Goal: Information Seeking & Learning: Compare options

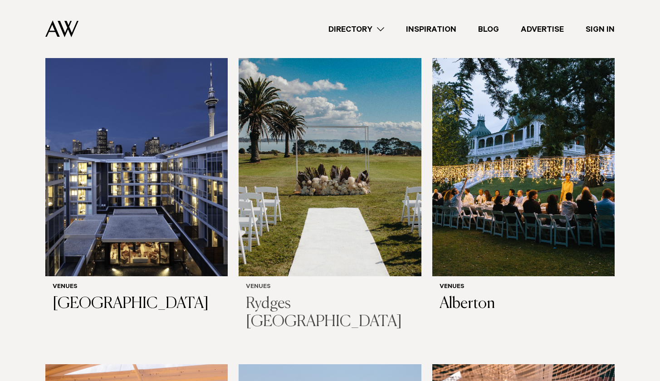
scroll to position [288, 0]
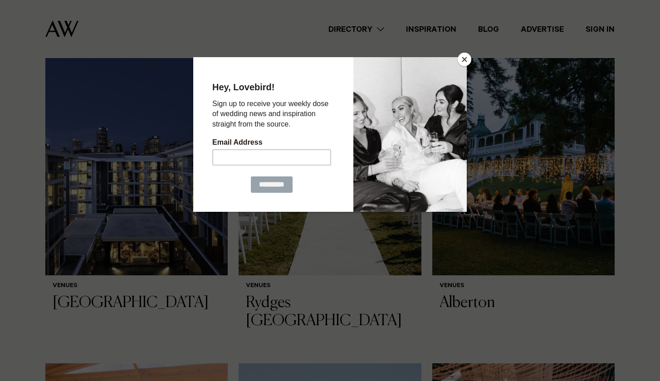
click at [462, 61] on button "Close" at bounding box center [465, 60] width 14 height 14
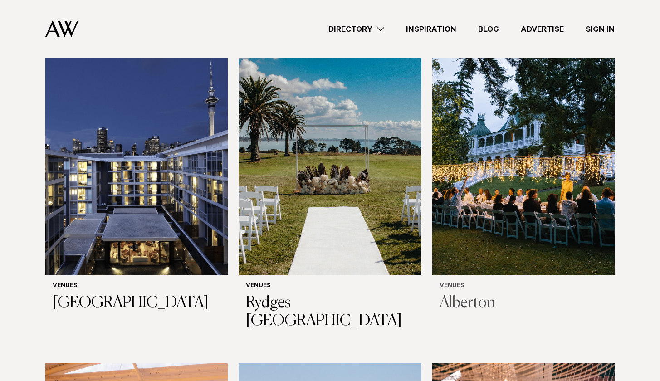
click at [467, 302] on h3 "Alberton" at bounding box center [524, 303] width 168 height 19
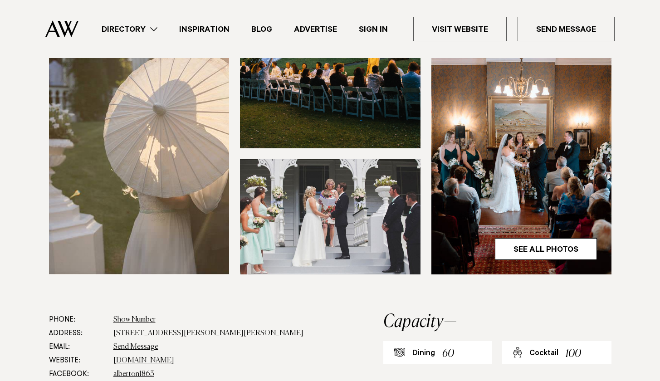
scroll to position [262, 0]
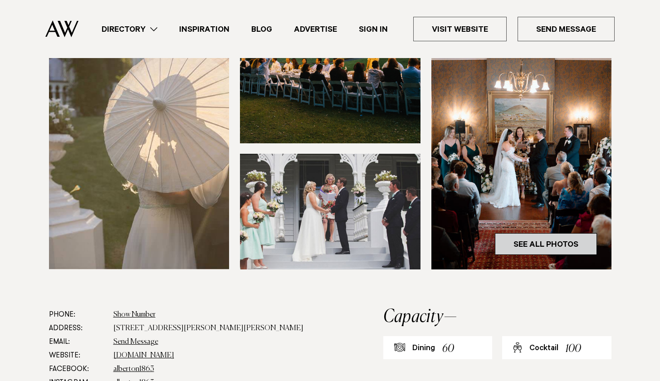
click at [505, 243] on link "See All Photos" at bounding box center [546, 244] width 102 height 22
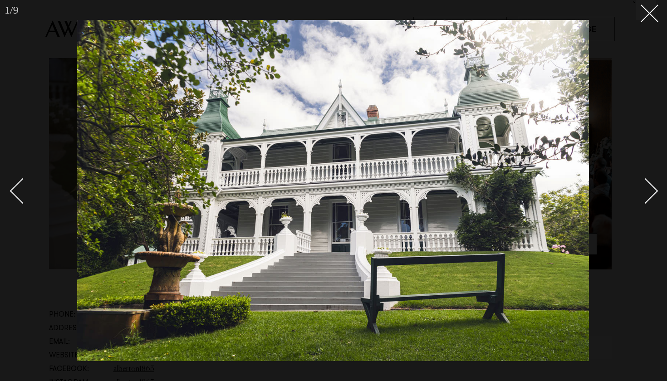
click at [648, 201] on div "Next slide" at bounding box center [645, 191] width 26 height 26
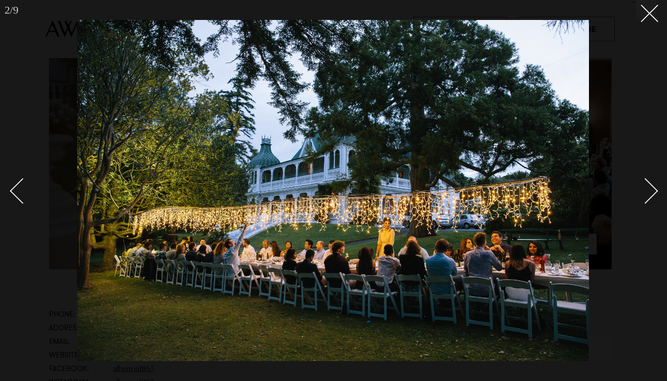
click at [648, 201] on div "Next slide" at bounding box center [645, 191] width 26 height 26
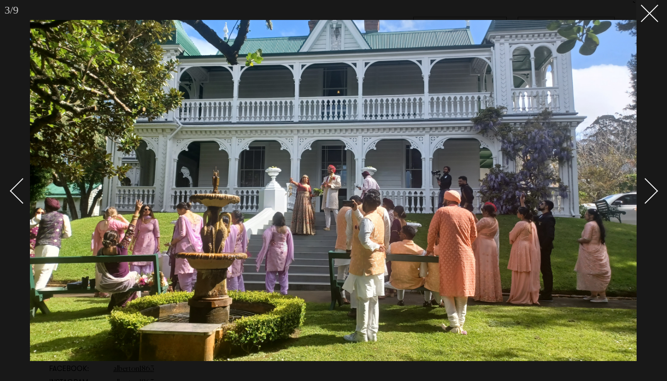
click at [646, 199] on div "Next slide" at bounding box center [645, 191] width 26 height 26
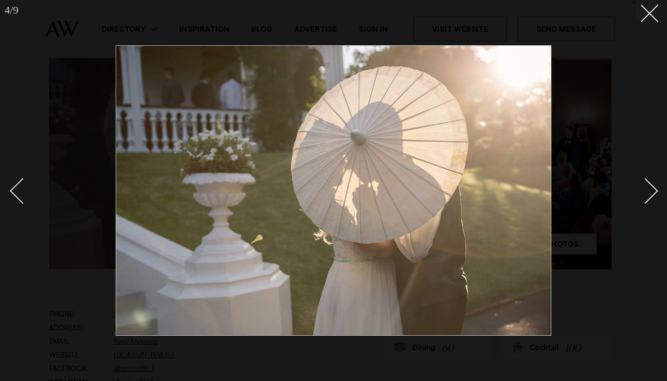
click at [647, 200] on div "Next slide" at bounding box center [645, 191] width 26 height 26
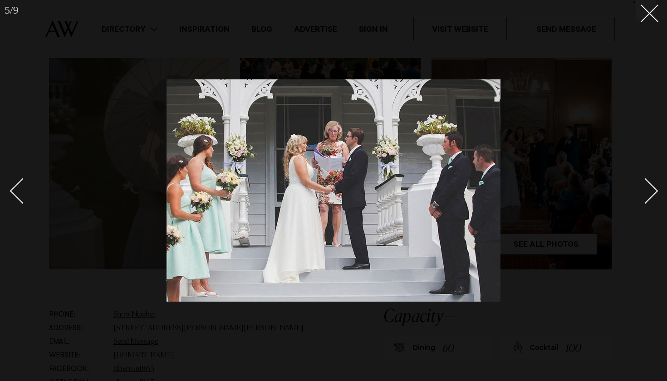
click at [647, 200] on div "Next slide" at bounding box center [645, 191] width 26 height 26
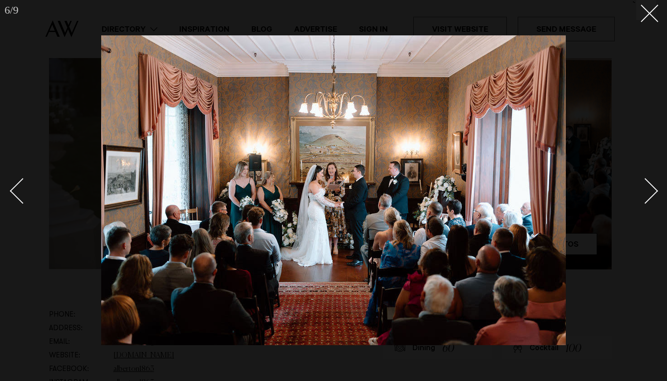
click at [647, 200] on div "Next slide" at bounding box center [645, 191] width 26 height 26
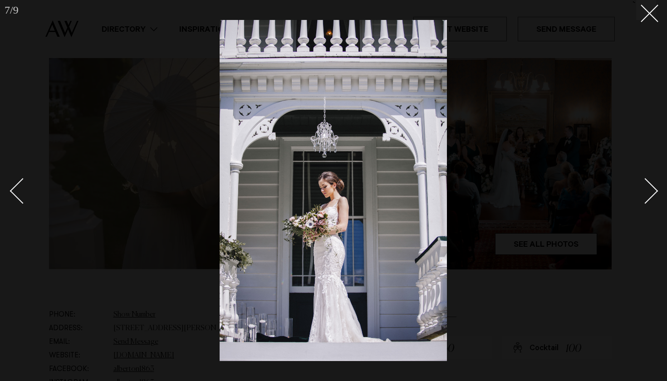
click at [647, 200] on div "Next slide" at bounding box center [645, 191] width 26 height 26
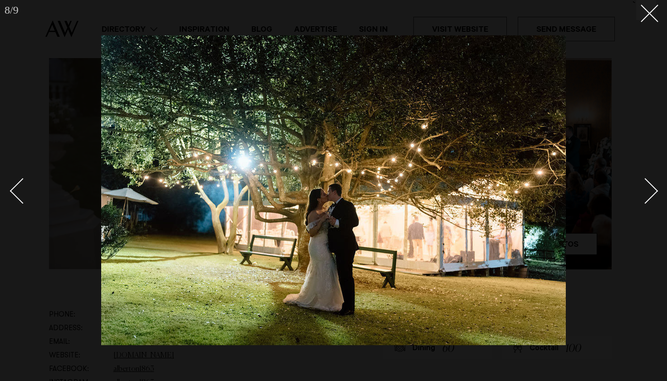
click at [647, 200] on div "Next slide" at bounding box center [645, 191] width 26 height 26
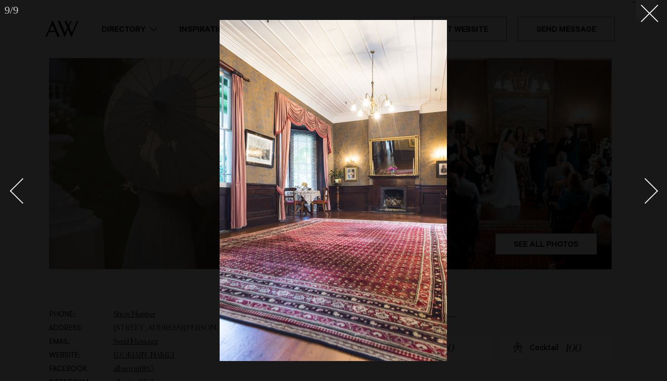
click at [648, 200] on div "Next slide" at bounding box center [645, 191] width 26 height 26
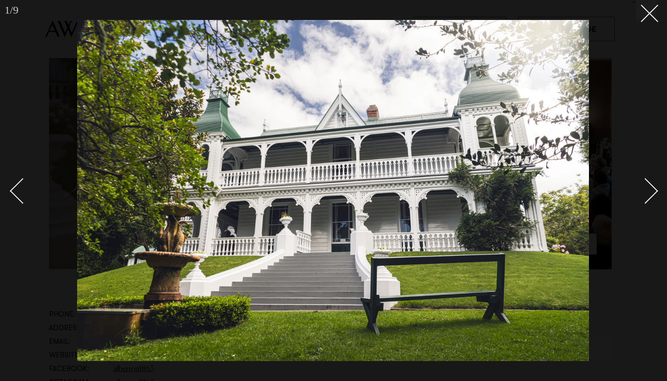
click at [648, 200] on div "Next slide" at bounding box center [645, 191] width 26 height 26
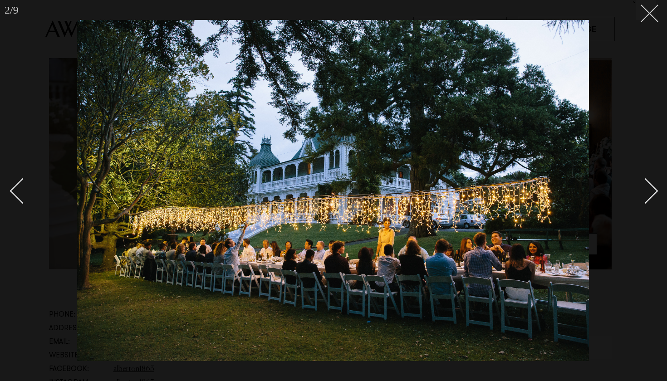
click at [646, 10] on icon at bounding box center [645, 10] width 11 height 11
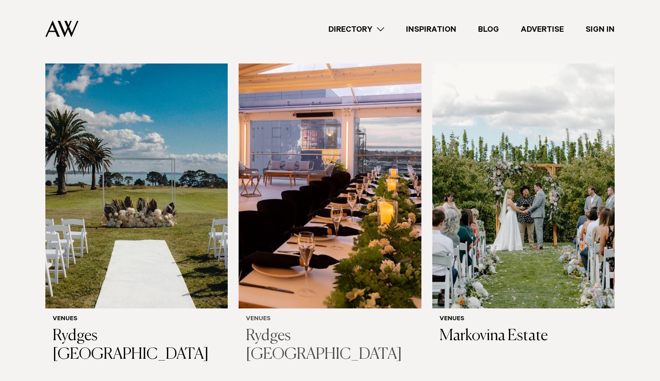
scroll to position [570, 0]
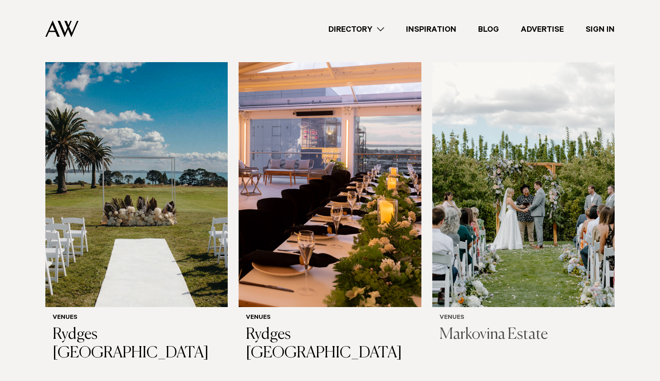
click at [464, 335] on h3 "Markovina Estate" at bounding box center [524, 335] width 168 height 19
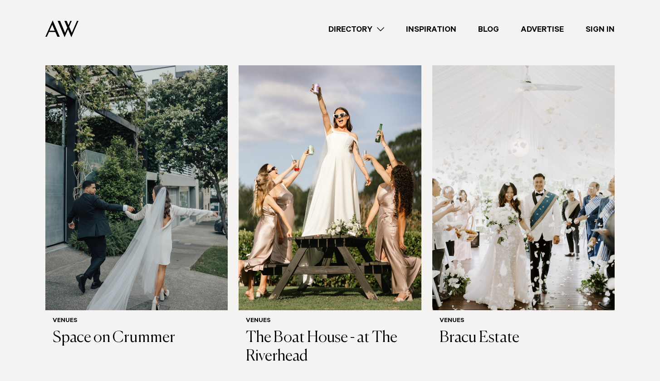
scroll to position [1253, 0]
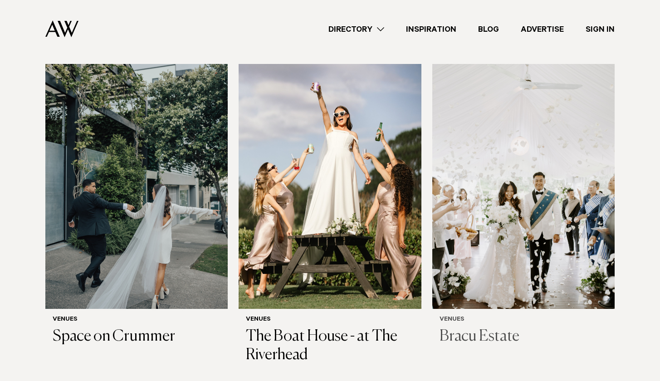
click at [463, 327] on h3 "Bracu Estate" at bounding box center [524, 336] width 168 height 19
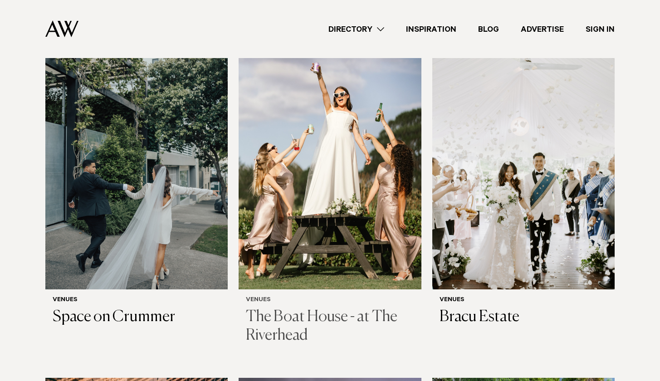
click at [291, 308] on h3 "The Boat House - at The Riverhead" at bounding box center [330, 326] width 168 height 37
click at [73, 308] on h3 "Space on Crummer" at bounding box center [137, 317] width 168 height 19
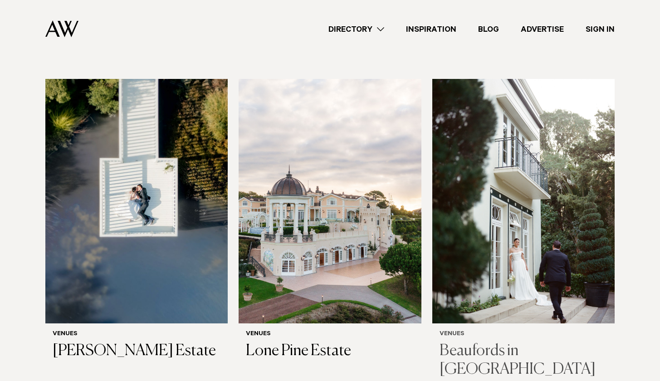
scroll to position [1906, 0]
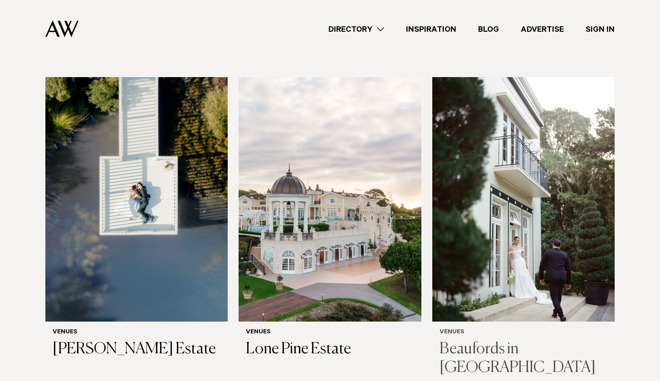
click at [462, 340] on h3 "Beaufords in [GEOGRAPHIC_DATA]" at bounding box center [524, 358] width 168 height 37
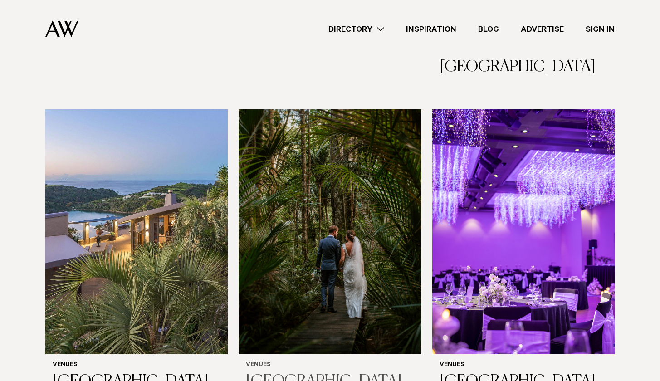
scroll to position [2208, 0]
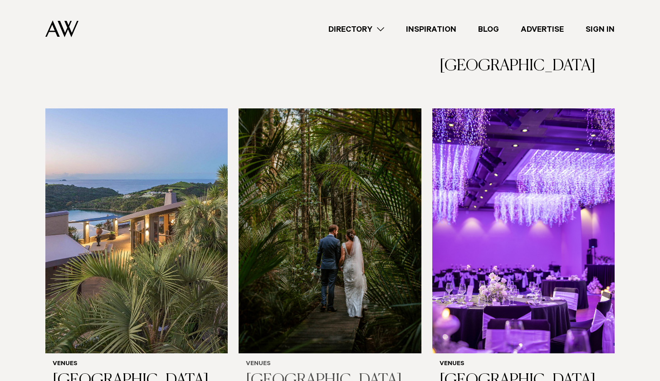
click at [293, 371] on h3 "[GEOGRAPHIC_DATA]" at bounding box center [330, 380] width 168 height 19
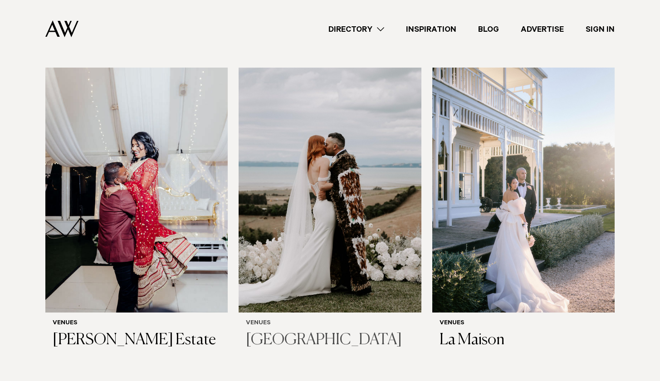
scroll to position [2562, 0]
click at [288, 332] on h3 "[GEOGRAPHIC_DATA]" at bounding box center [330, 341] width 168 height 19
click at [474, 332] on h3 "La Maison" at bounding box center [524, 341] width 168 height 19
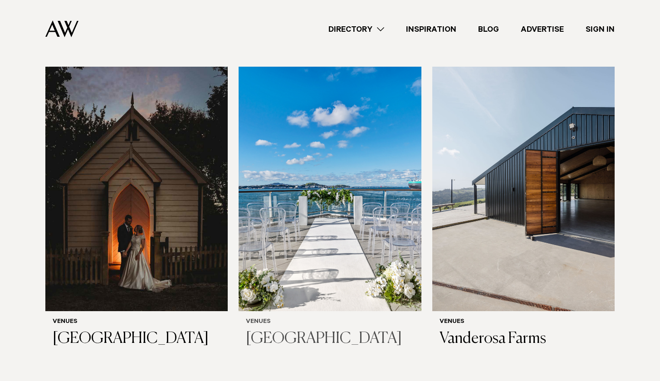
scroll to position [2883, 0]
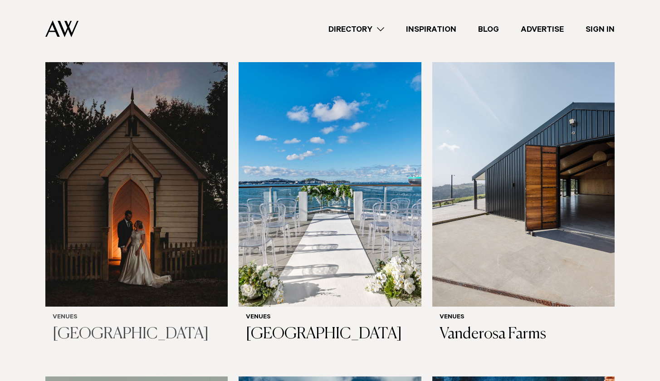
click at [137, 325] on h3 "[GEOGRAPHIC_DATA]" at bounding box center [137, 334] width 168 height 19
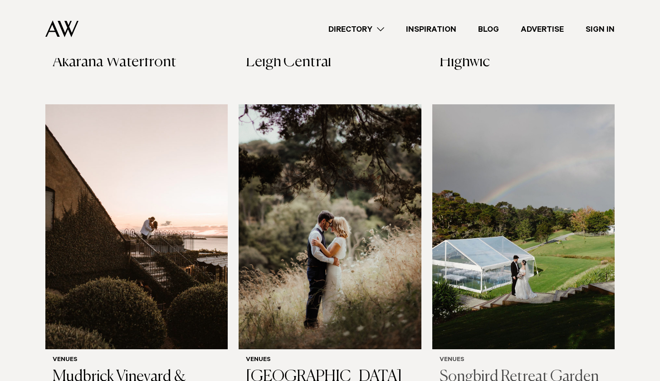
scroll to position [3468, 0]
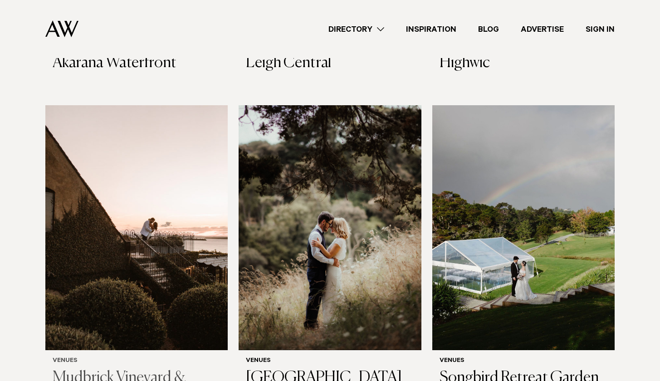
click at [99, 369] on h3 "Mudbrick Vineyard & Restaurant" at bounding box center [137, 387] width 168 height 37
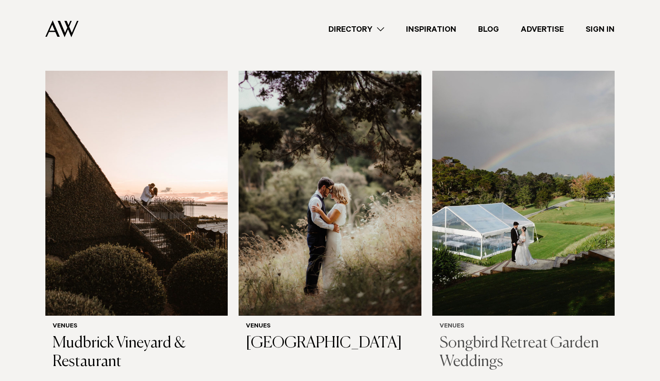
scroll to position [3504, 0]
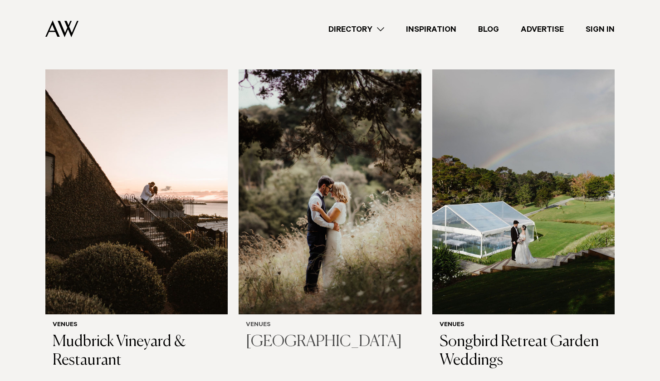
click at [356, 179] on img at bounding box center [330, 191] width 182 height 245
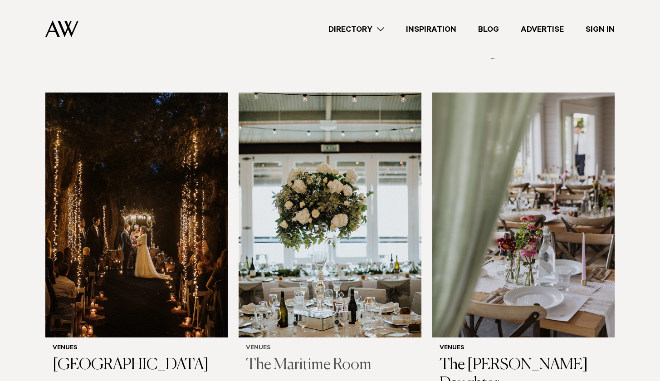
scroll to position [3820, 0]
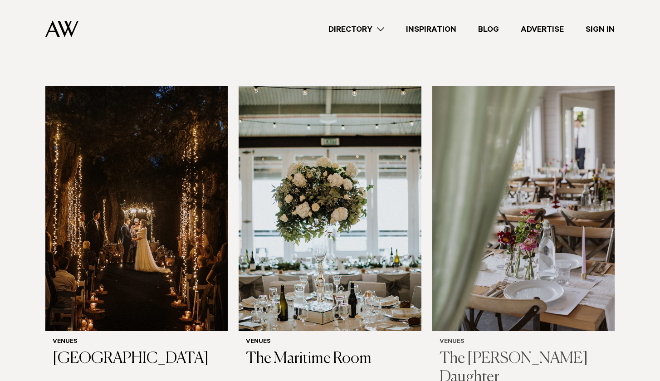
click at [470, 350] on h3 "The [PERSON_NAME] Daughter" at bounding box center [524, 368] width 168 height 37
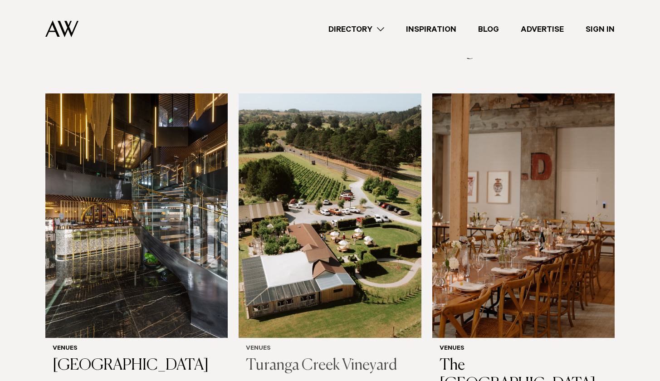
scroll to position [4147, 0]
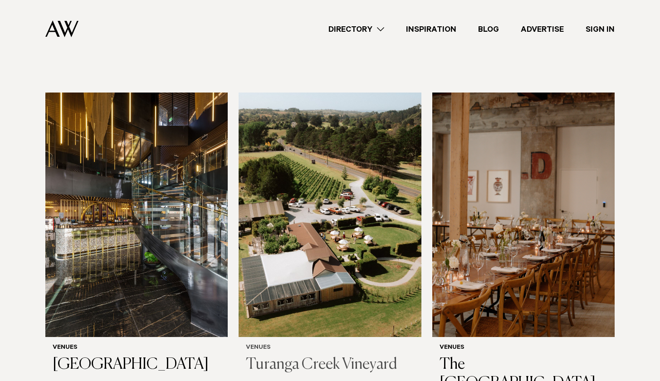
click at [319, 356] on h3 "Turanga Creek Vineyard" at bounding box center [330, 365] width 168 height 19
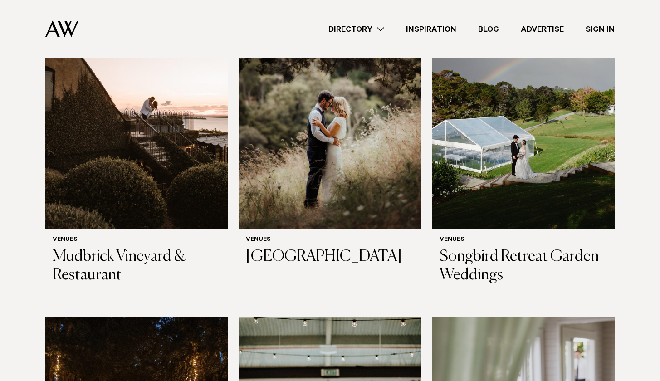
scroll to position [3420, 0]
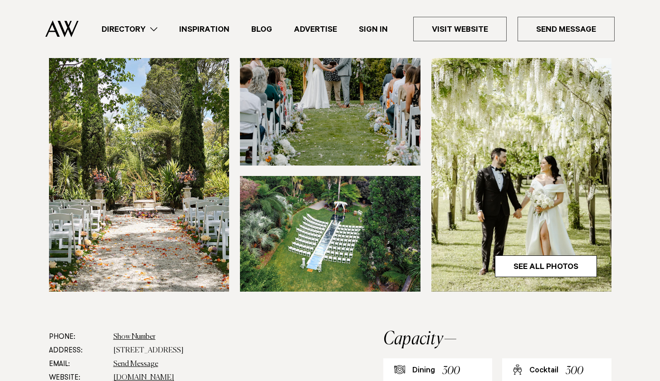
scroll to position [241, 0]
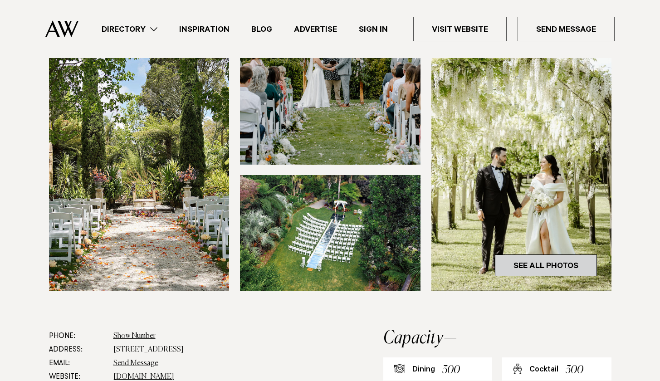
click at [522, 259] on link "See All Photos" at bounding box center [546, 265] width 102 height 22
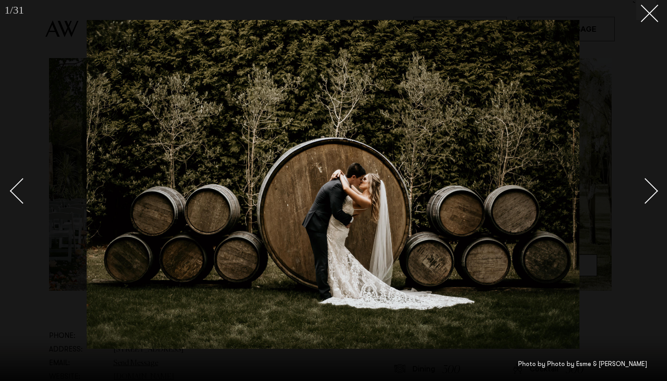
click at [657, 190] on div at bounding box center [333, 190] width 667 height 381
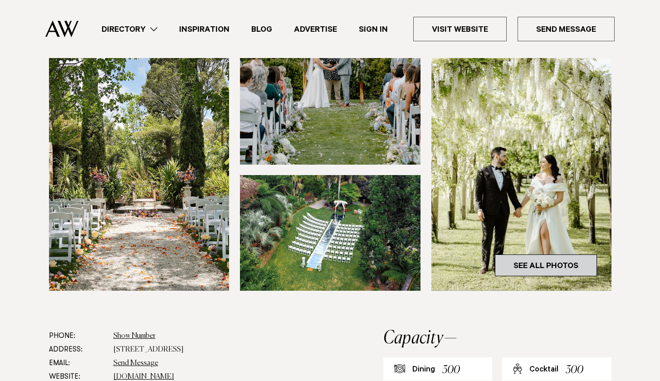
click at [536, 264] on link "See All Photos" at bounding box center [546, 265] width 102 height 22
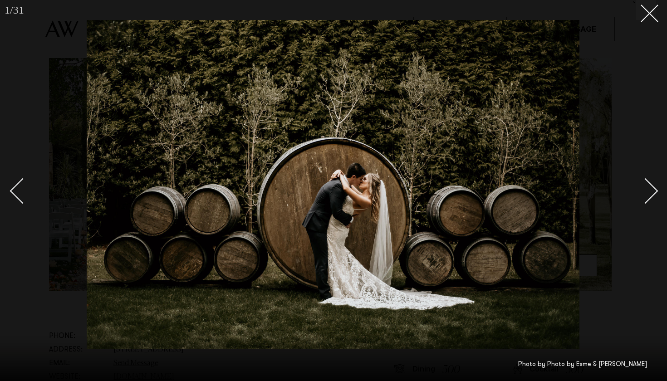
click at [651, 195] on div "Next slide" at bounding box center [645, 191] width 26 height 26
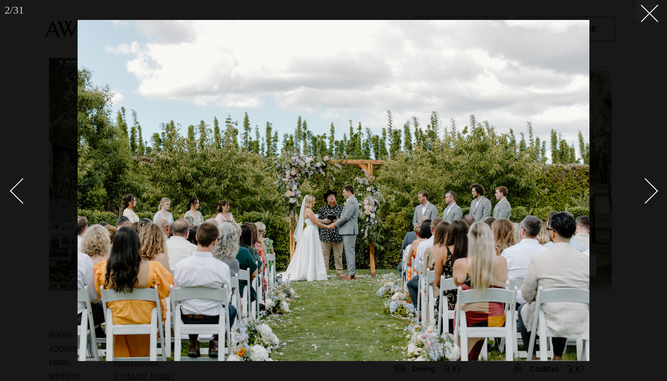
click at [651, 195] on div "Next slide" at bounding box center [645, 191] width 26 height 26
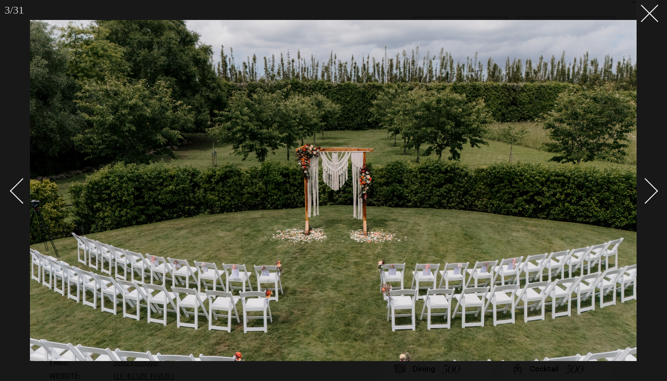
click at [651, 195] on div "Next slide" at bounding box center [645, 191] width 26 height 26
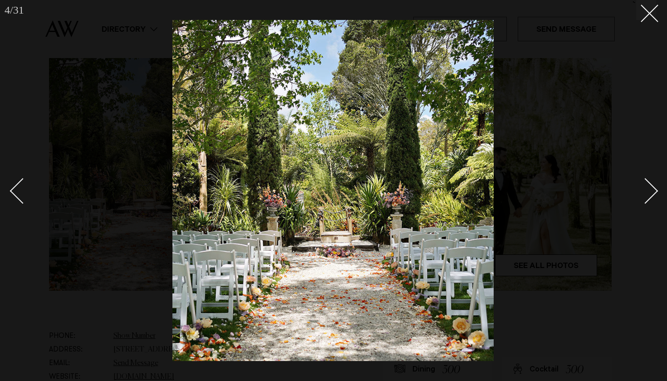
click at [651, 195] on div "Next slide" at bounding box center [645, 191] width 26 height 26
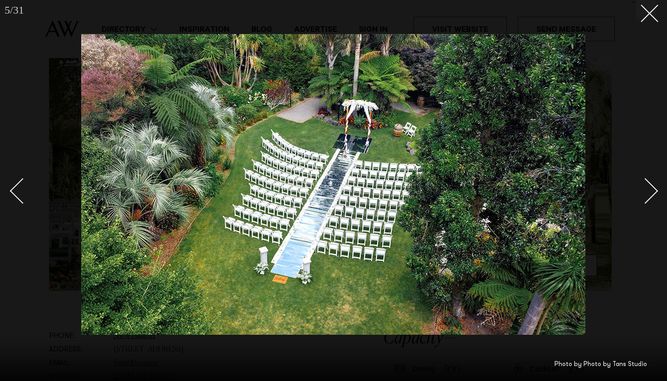
click at [651, 196] on div "Next slide" at bounding box center [645, 191] width 26 height 26
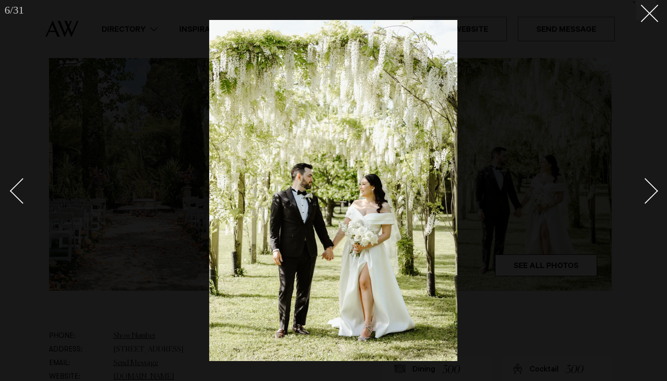
click at [651, 196] on div "Next slide" at bounding box center [645, 191] width 26 height 26
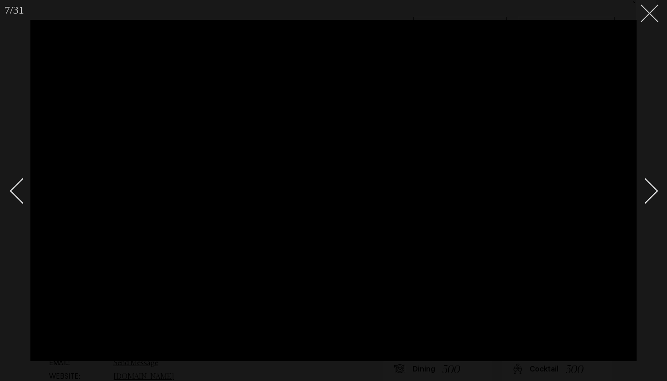
click at [646, 14] on icon at bounding box center [645, 10] width 11 height 11
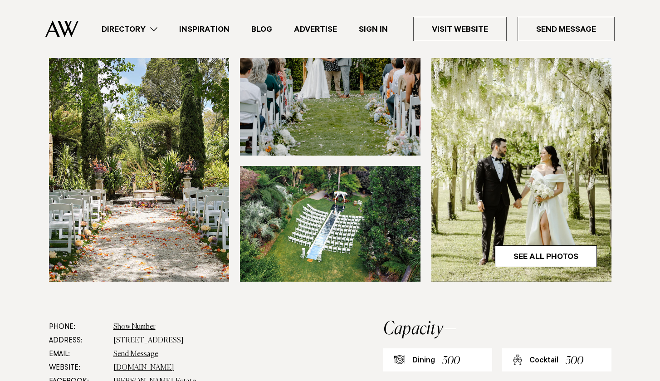
scroll to position [253, 0]
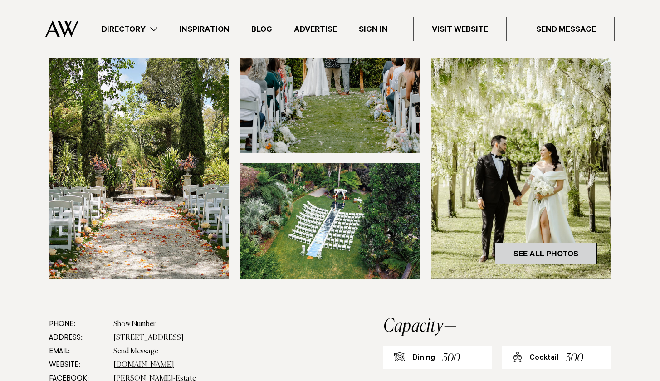
click at [530, 260] on link "See All Photos" at bounding box center [546, 254] width 102 height 22
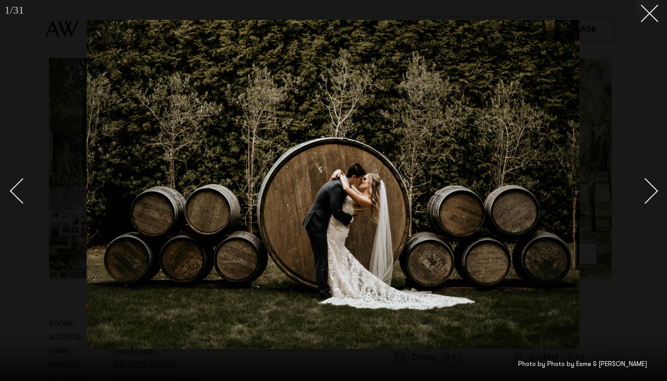
click at [654, 187] on div "Next slide" at bounding box center [645, 191] width 26 height 26
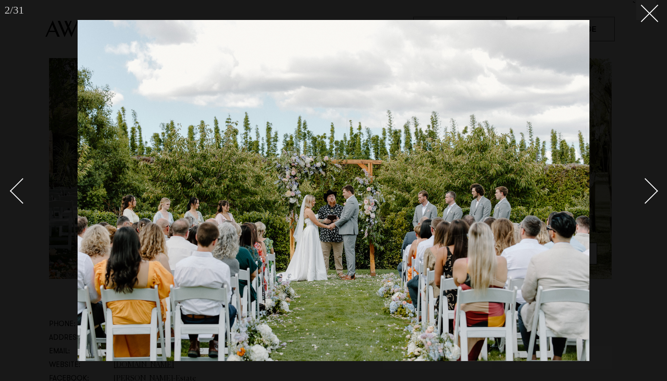
click at [654, 187] on div "Next slide" at bounding box center [645, 191] width 26 height 26
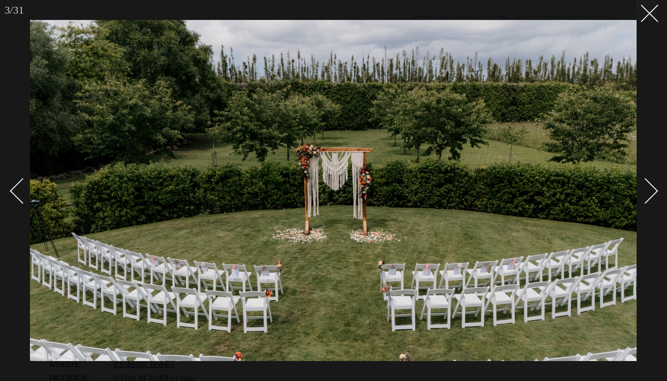
click at [654, 187] on div "Next slide" at bounding box center [645, 191] width 26 height 26
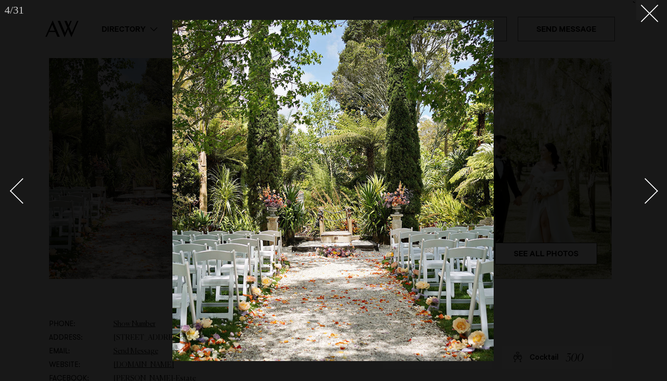
click at [654, 187] on div "Next slide" at bounding box center [645, 191] width 26 height 26
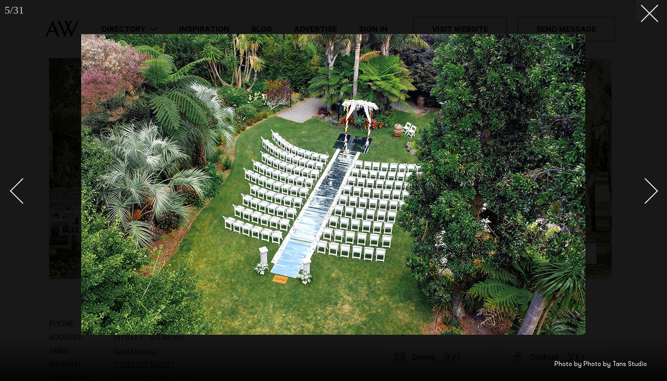
click at [654, 187] on div "Next slide" at bounding box center [645, 191] width 26 height 26
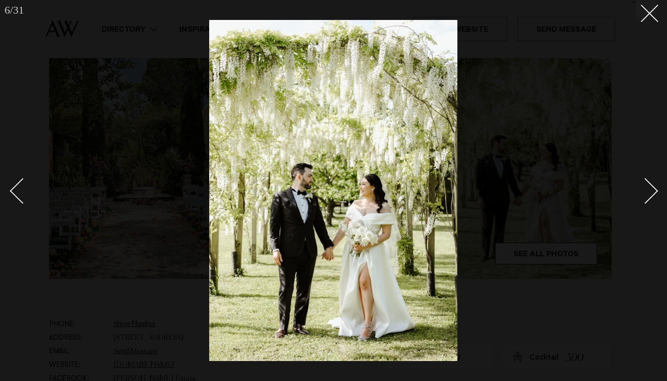
click at [654, 187] on div "Next slide" at bounding box center [645, 191] width 26 height 26
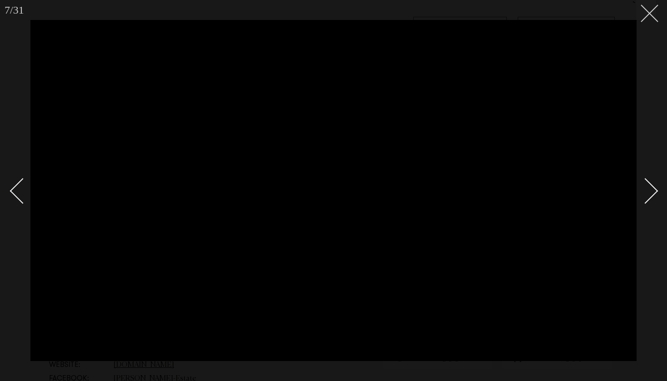
click at [648, 9] on icon at bounding box center [645, 10] width 11 height 11
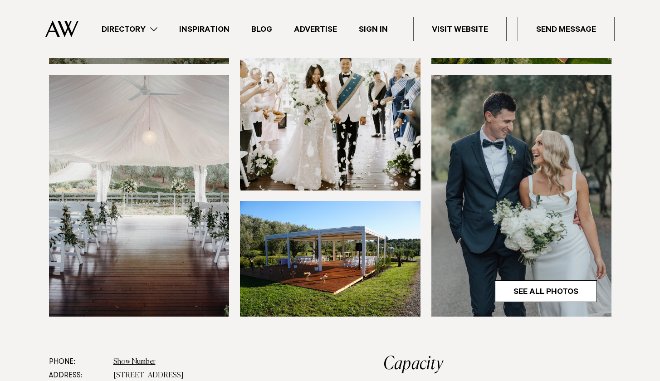
scroll to position [234, 0]
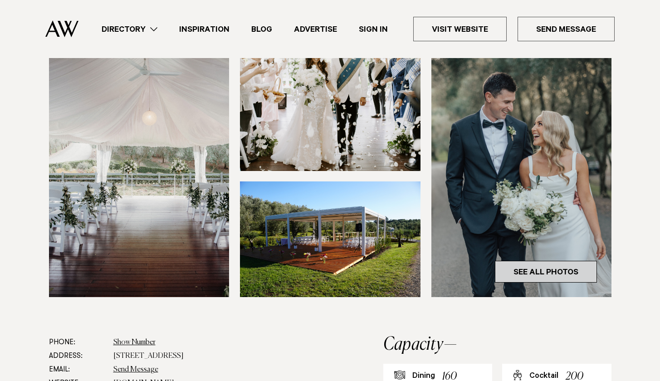
click at [516, 266] on link "See All Photos" at bounding box center [546, 272] width 102 height 22
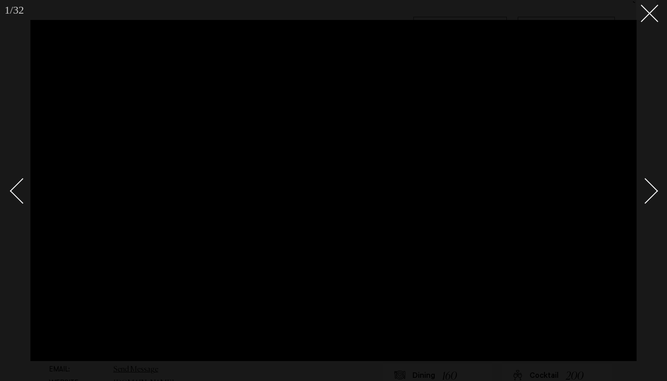
click at [655, 189] on div "Next slide" at bounding box center [645, 191] width 26 height 26
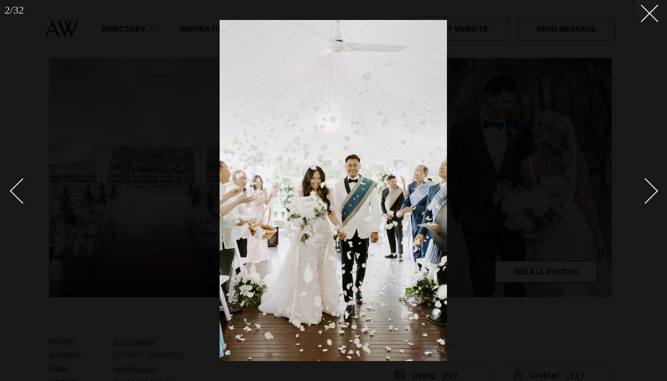
click at [655, 190] on div "Next slide" at bounding box center [645, 191] width 26 height 26
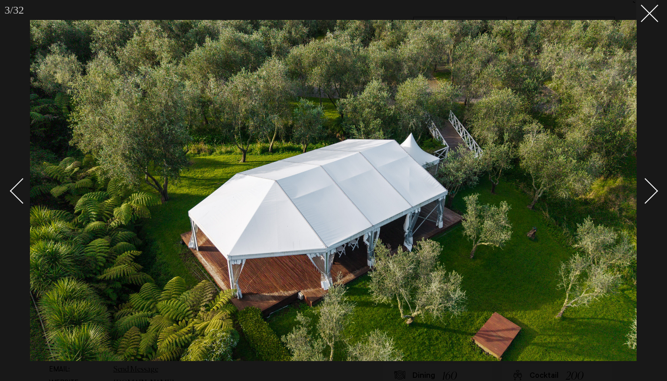
click at [655, 190] on div "Next slide" at bounding box center [645, 191] width 26 height 26
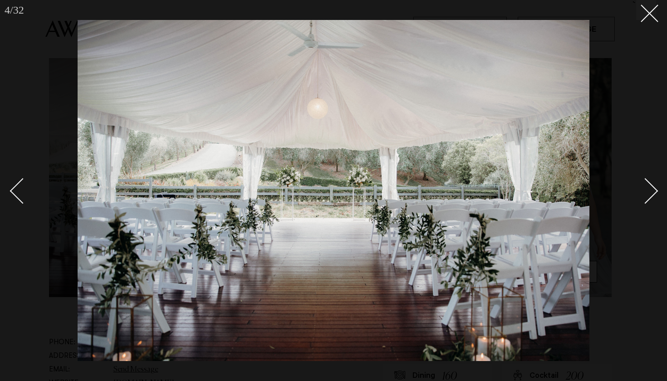
click at [655, 190] on div "Next slide" at bounding box center [645, 191] width 26 height 26
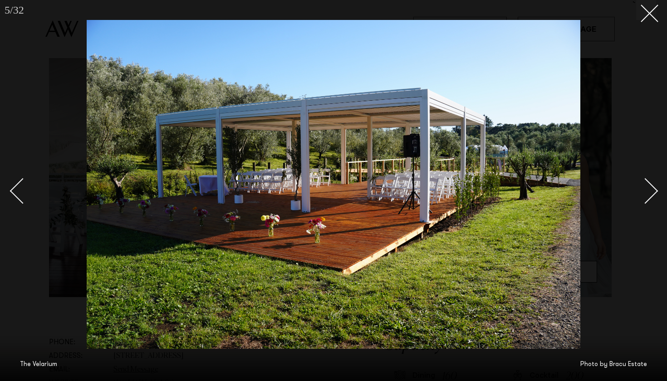
click at [655, 190] on div "Next slide" at bounding box center [645, 191] width 26 height 26
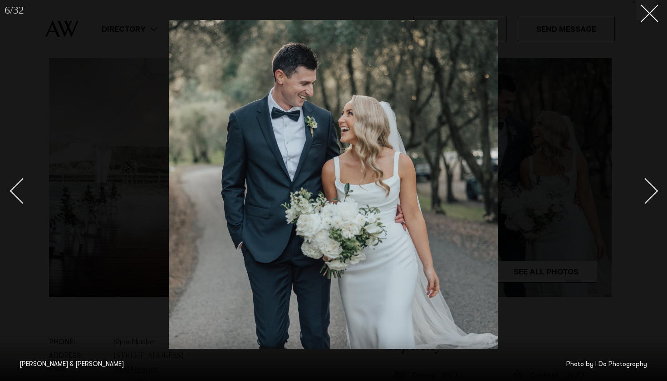
click at [655, 190] on div "Next slide" at bounding box center [645, 191] width 26 height 26
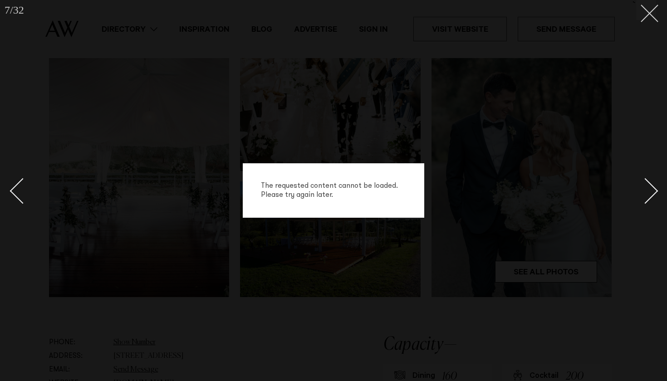
click at [654, 17] on button at bounding box center [646, 10] width 20 height 20
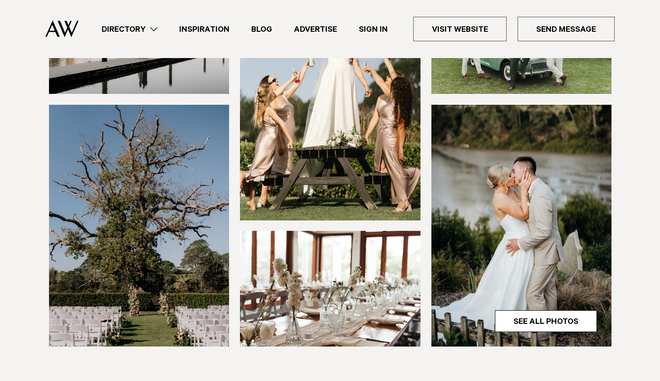
scroll to position [218, 0]
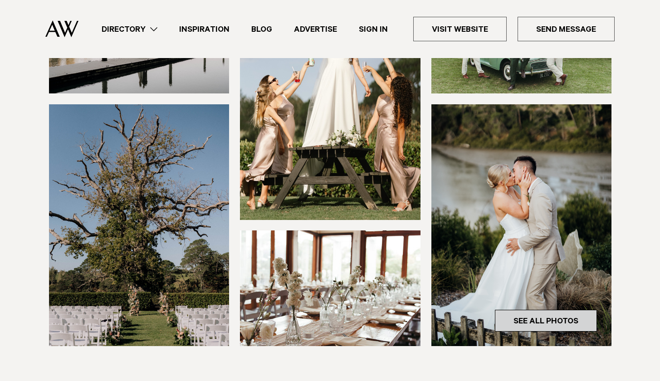
click at [516, 322] on link "See All Photos" at bounding box center [546, 321] width 102 height 22
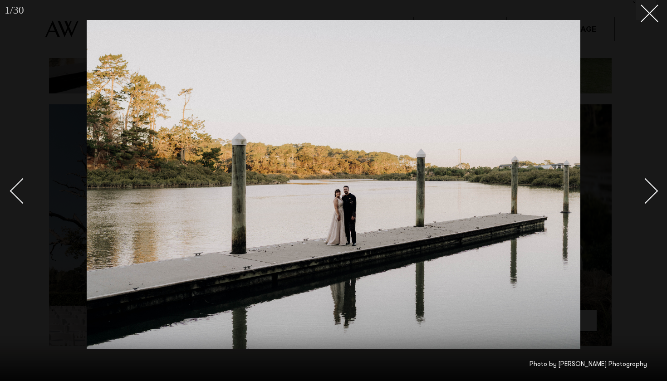
click at [655, 190] on div "Next slide" at bounding box center [645, 191] width 26 height 26
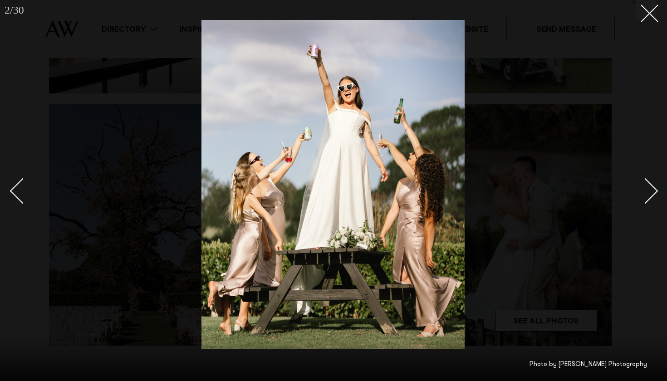
click at [655, 190] on div "Next slide" at bounding box center [645, 191] width 26 height 26
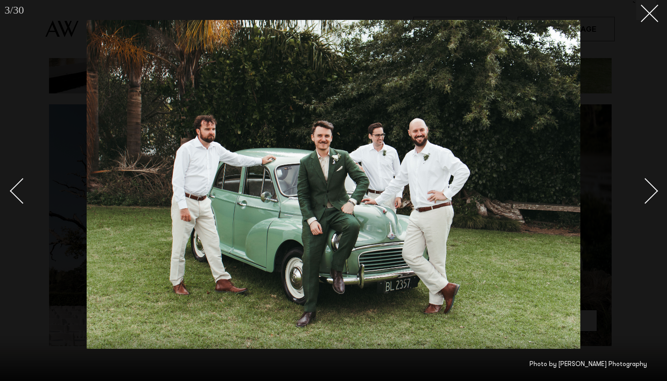
click at [655, 191] on div "Next slide" at bounding box center [645, 191] width 26 height 26
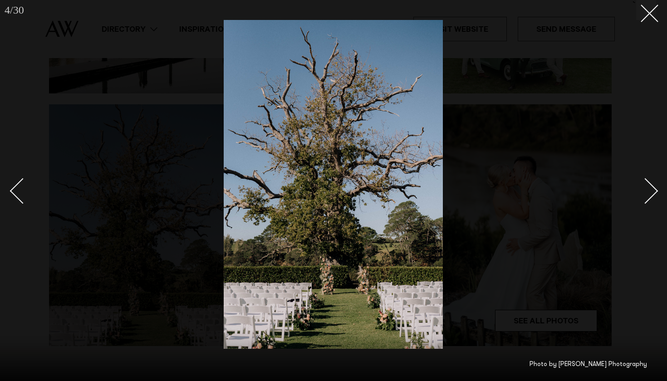
click at [655, 191] on div "Next slide" at bounding box center [645, 191] width 26 height 26
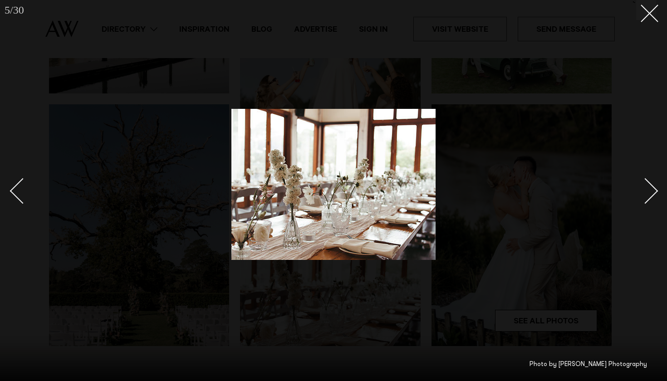
click at [655, 191] on div "Next slide" at bounding box center [645, 191] width 26 height 26
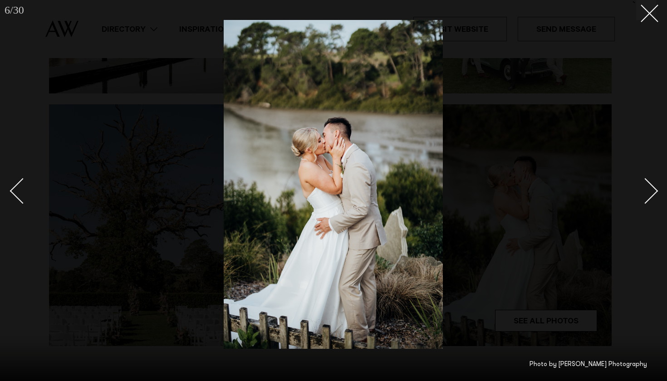
click at [655, 190] on div "Next slide" at bounding box center [645, 191] width 26 height 26
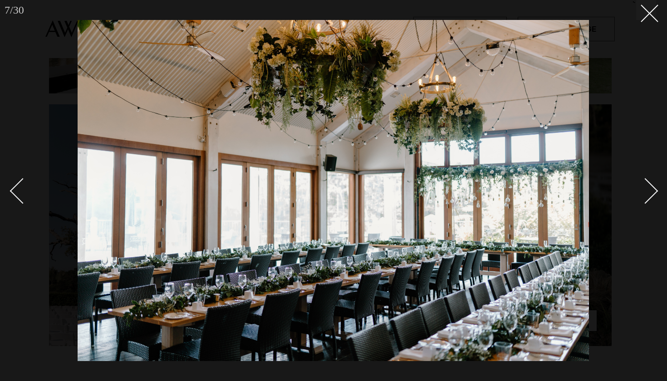
click at [655, 191] on div "Next slide" at bounding box center [645, 191] width 26 height 26
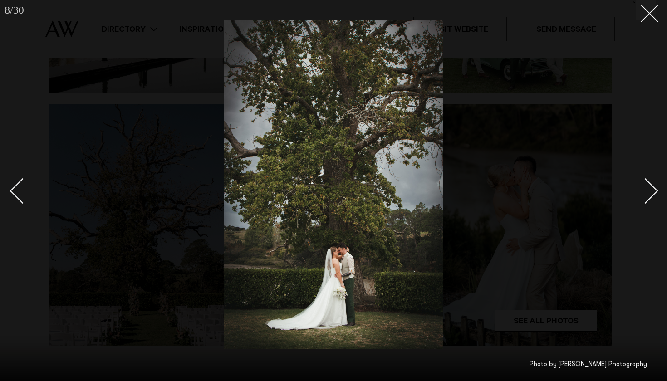
click at [655, 191] on div "Next slide" at bounding box center [645, 191] width 26 height 26
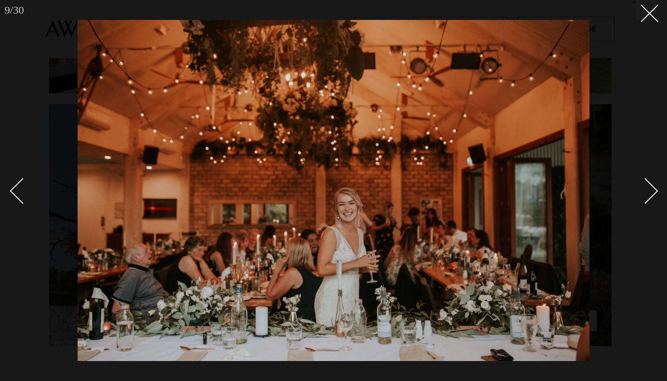
click at [655, 191] on div "Next slide" at bounding box center [645, 191] width 26 height 26
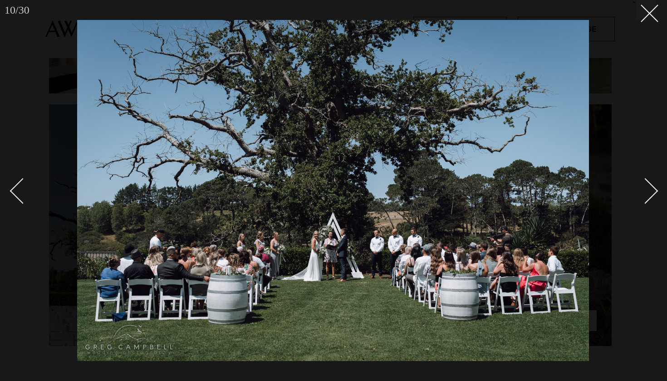
click at [655, 191] on div "Next slide" at bounding box center [645, 191] width 26 height 26
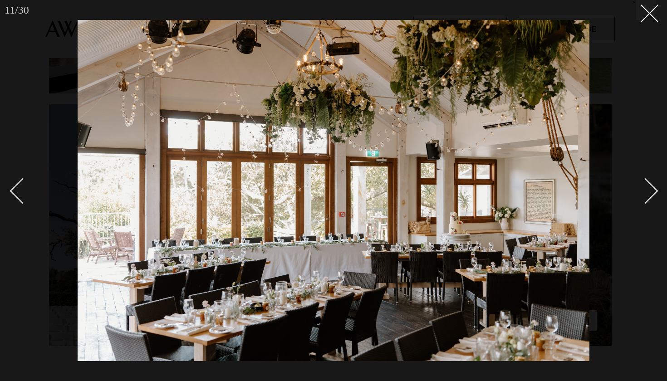
click at [655, 191] on div "Next slide" at bounding box center [645, 191] width 26 height 26
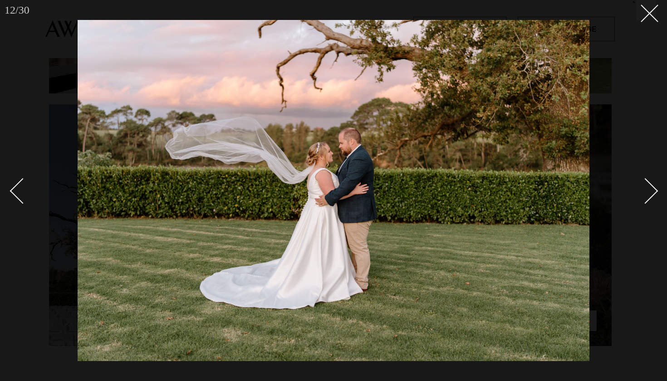
click at [655, 191] on div "Next slide" at bounding box center [645, 191] width 26 height 26
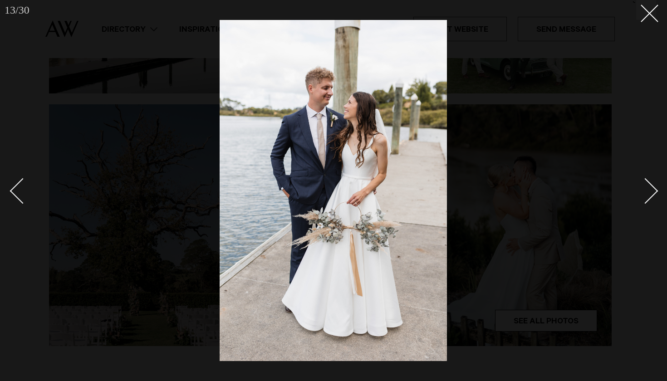
click at [655, 191] on div "Next slide" at bounding box center [645, 191] width 26 height 26
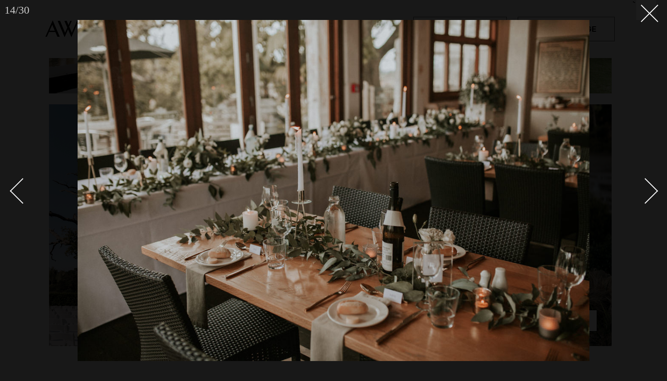
click at [655, 191] on div "Next slide" at bounding box center [645, 191] width 26 height 26
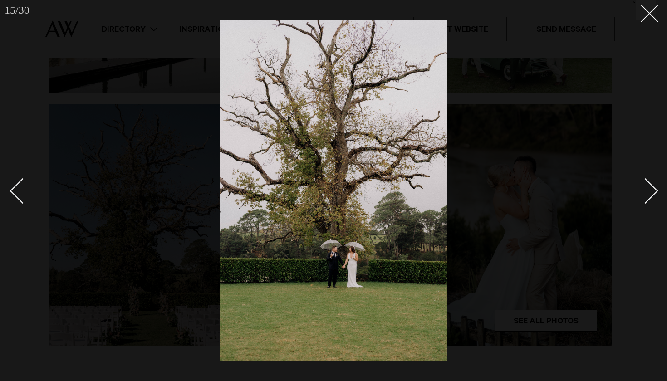
click at [655, 191] on div "Next slide" at bounding box center [645, 191] width 26 height 26
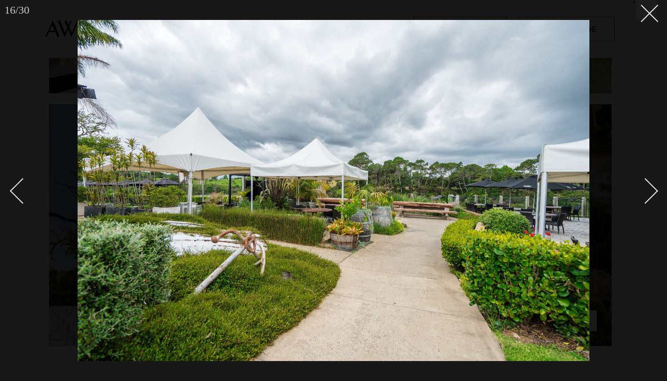
click at [655, 191] on div "Next slide" at bounding box center [645, 191] width 26 height 26
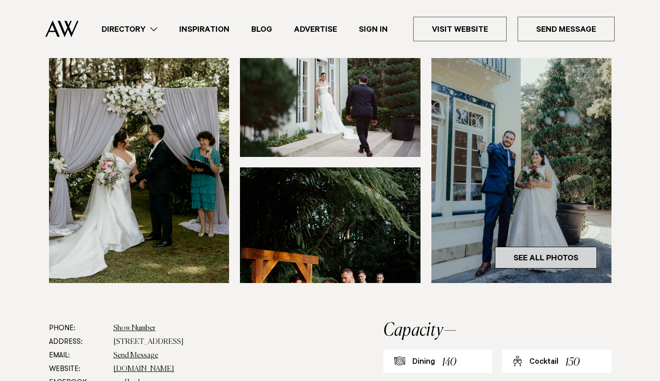
scroll to position [282, 0]
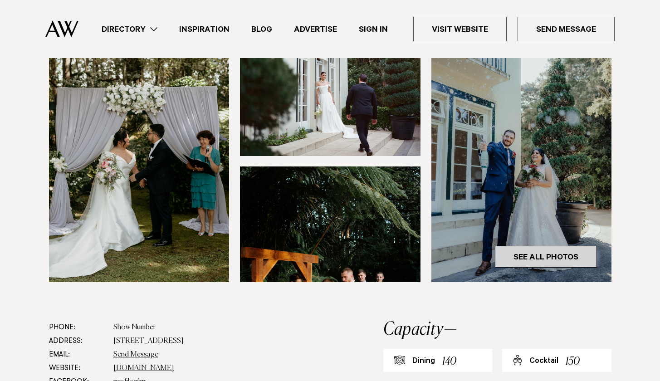
click at [530, 246] on link "See All Photos" at bounding box center [546, 257] width 102 height 22
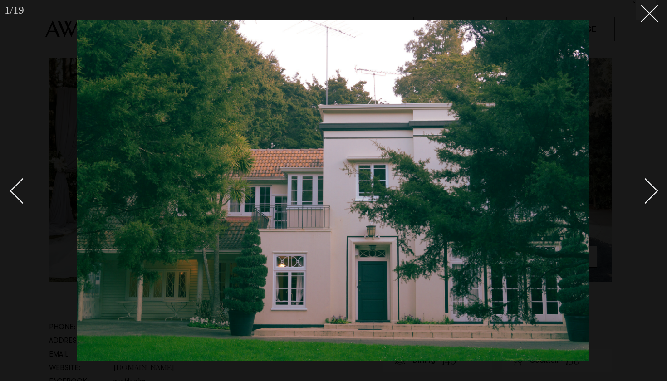
click at [657, 187] on div at bounding box center [333, 190] width 667 height 381
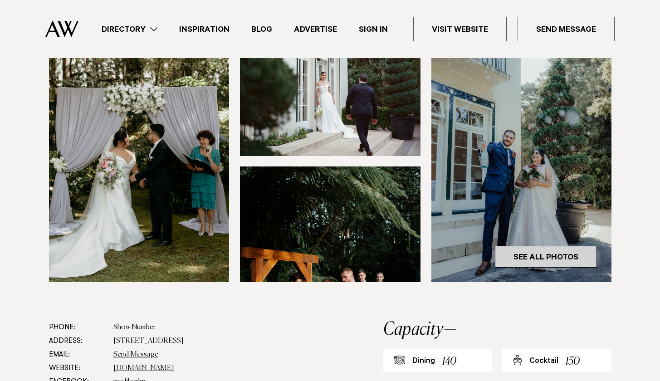
click at [573, 246] on link "See All Photos" at bounding box center [546, 257] width 102 height 22
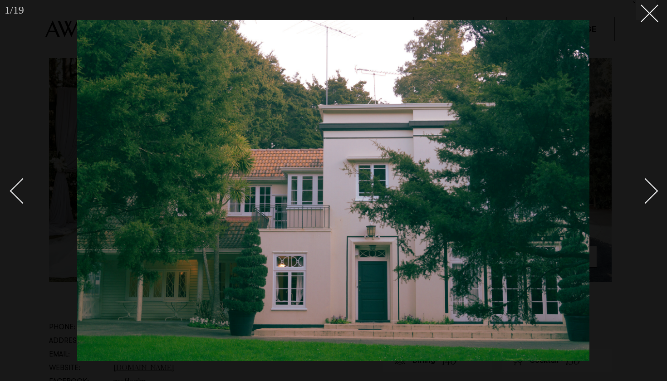
click at [655, 189] on div "Next slide" at bounding box center [645, 191] width 26 height 26
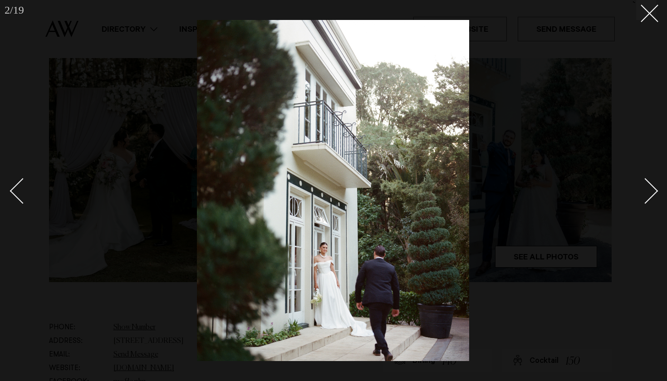
click at [655, 189] on div "Next slide" at bounding box center [645, 191] width 26 height 26
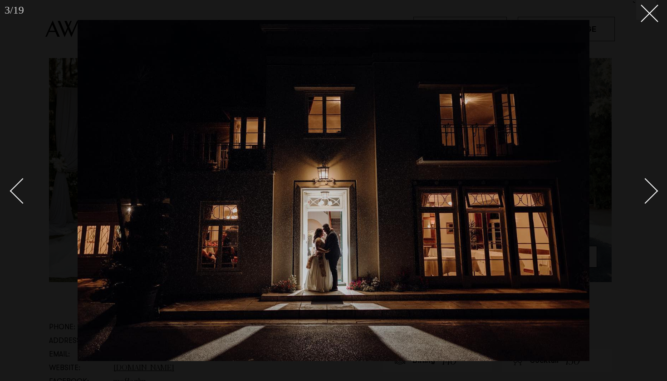
click at [655, 189] on div "Next slide" at bounding box center [645, 191] width 26 height 26
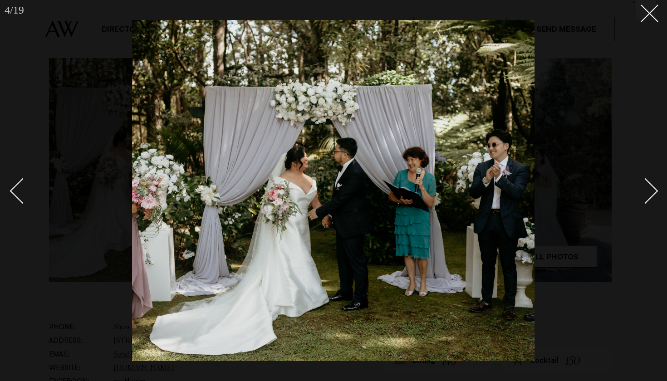
click at [655, 189] on div "Next slide" at bounding box center [645, 191] width 26 height 26
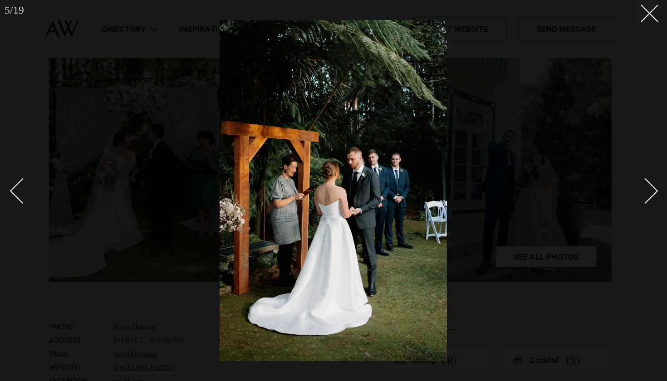
click at [655, 189] on div "Next slide" at bounding box center [645, 191] width 26 height 26
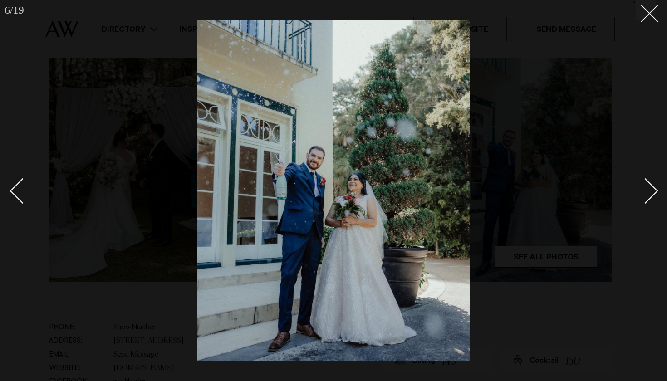
click at [655, 189] on div "Next slide" at bounding box center [645, 191] width 26 height 26
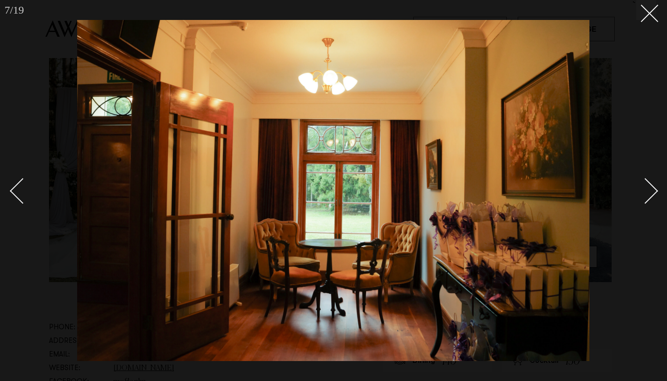
click at [655, 189] on div "Next slide" at bounding box center [645, 191] width 26 height 26
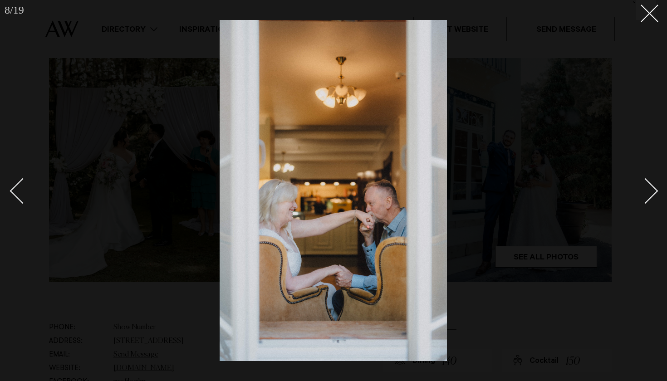
click at [655, 189] on div "Next slide" at bounding box center [645, 191] width 26 height 26
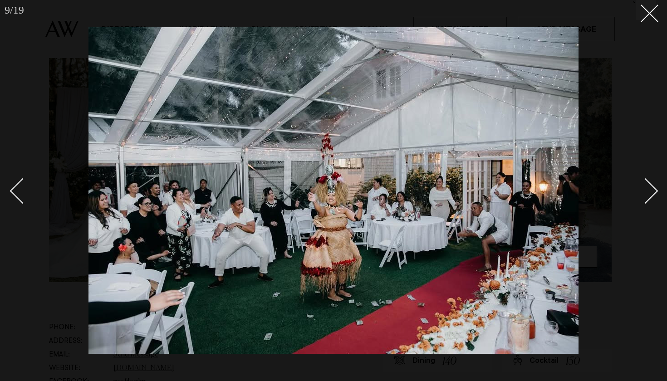
click at [655, 188] on link at bounding box center [640, 190] width 32 height 45
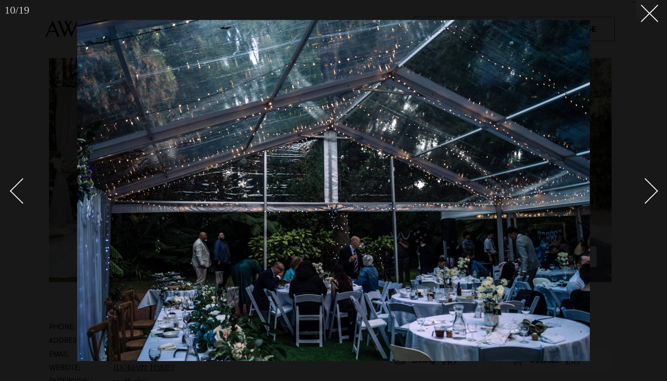
click at [655, 188] on link at bounding box center [640, 190] width 32 height 45
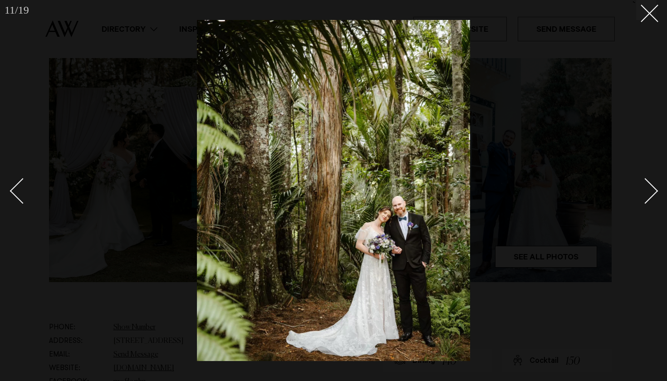
click at [655, 188] on link at bounding box center [640, 190] width 32 height 45
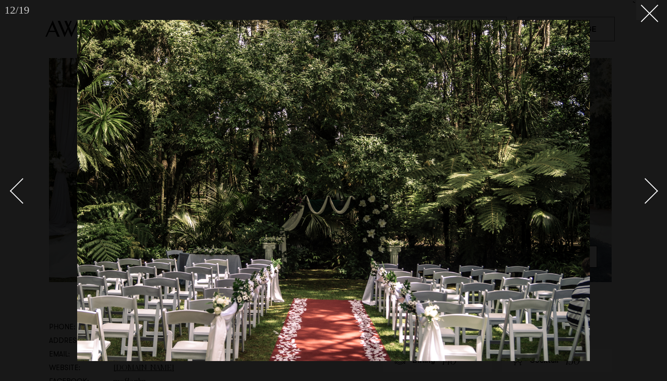
click at [655, 188] on link at bounding box center [640, 190] width 32 height 45
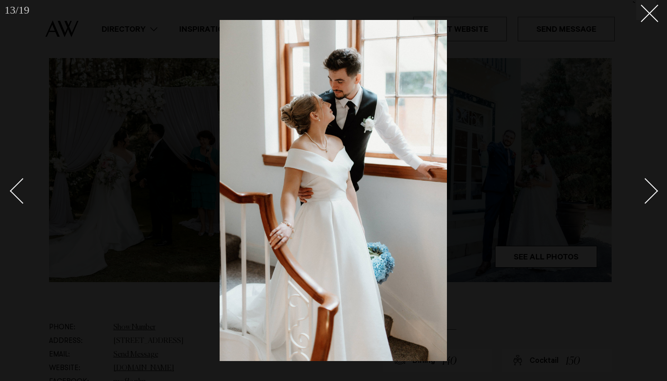
click at [655, 188] on link at bounding box center [640, 190] width 32 height 45
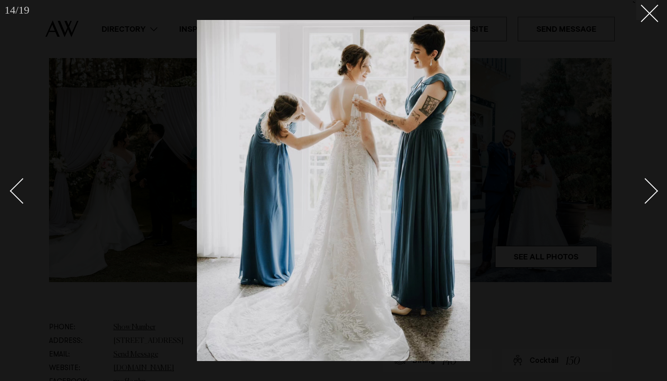
click at [655, 188] on link at bounding box center [640, 190] width 32 height 45
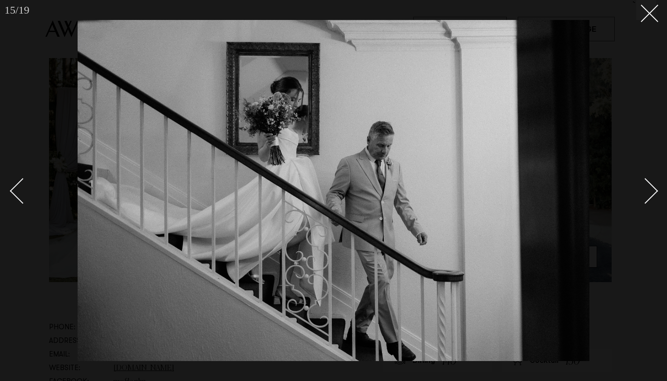
click at [655, 188] on link at bounding box center [640, 190] width 32 height 45
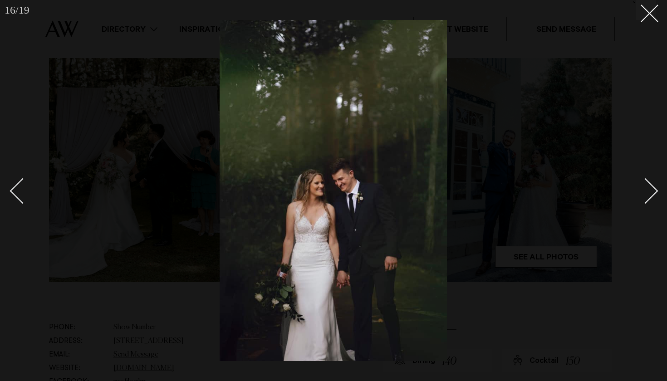
click at [655, 188] on link at bounding box center [640, 190] width 32 height 45
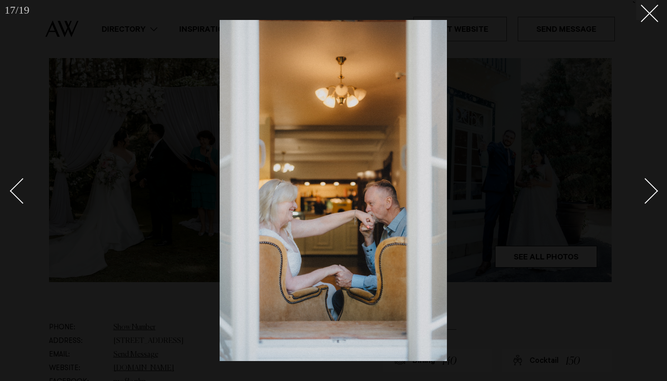
click at [655, 188] on link at bounding box center [640, 190] width 32 height 45
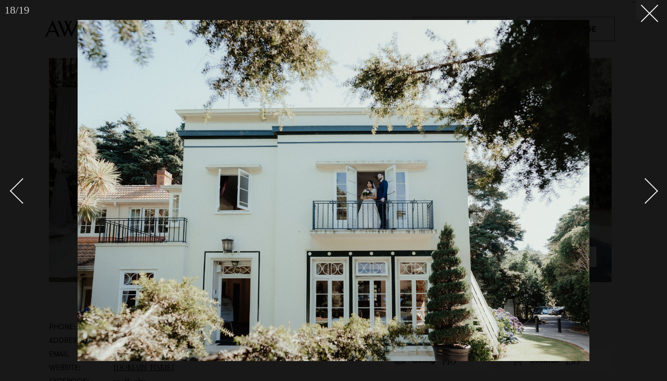
click at [655, 191] on div "Next slide" at bounding box center [645, 191] width 26 height 26
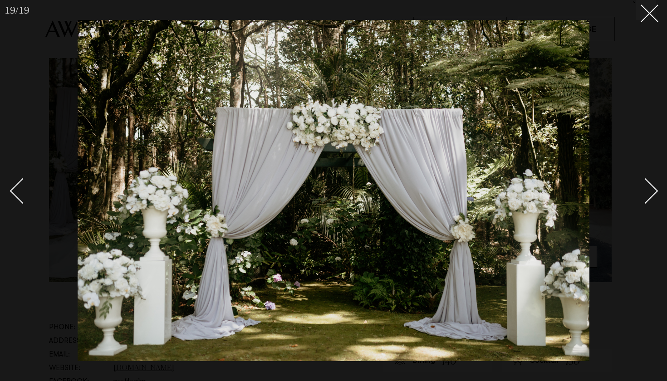
click at [655, 191] on div "Next slide" at bounding box center [645, 191] width 26 height 26
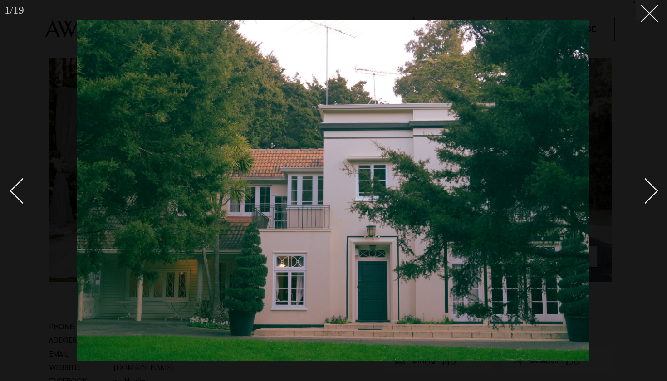
click at [655, 191] on div "Next slide" at bounding box center [645, 191] width 26 height 26
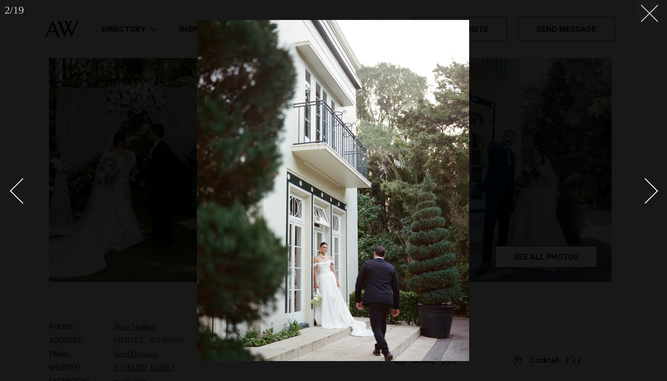
click at [644, 15] on button at bounding box center [646, 10] width 20 height 20
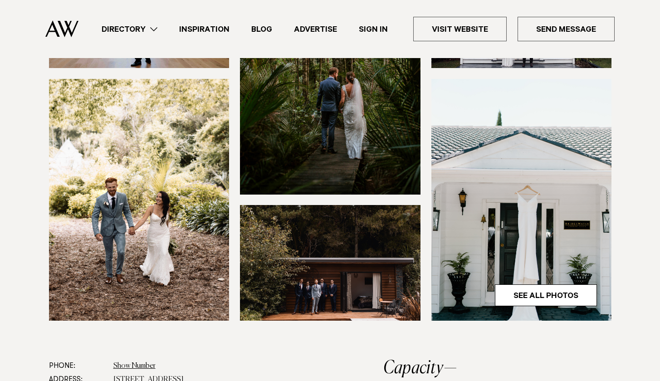
scroll to position [213, 0]
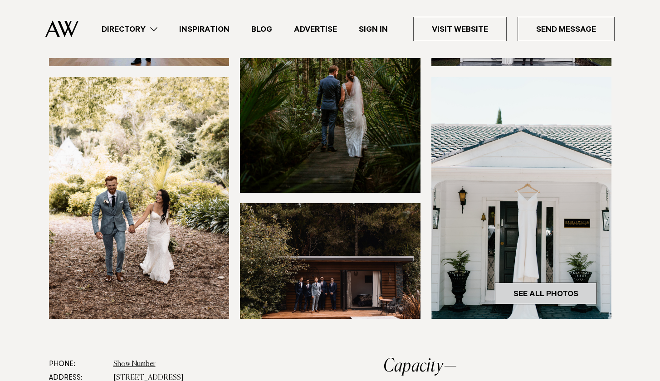
click at [555, 304] on link "See All Photos" at bounding box center [546, 294] width 102 height 22
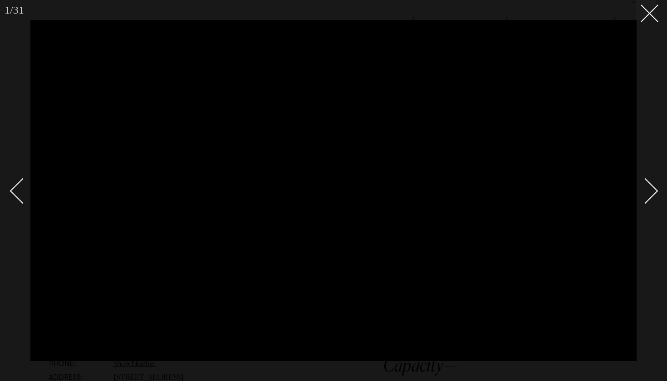
click at [655, 191] on div "Next slide" at bounding box center [645, 191] width 26 height 26
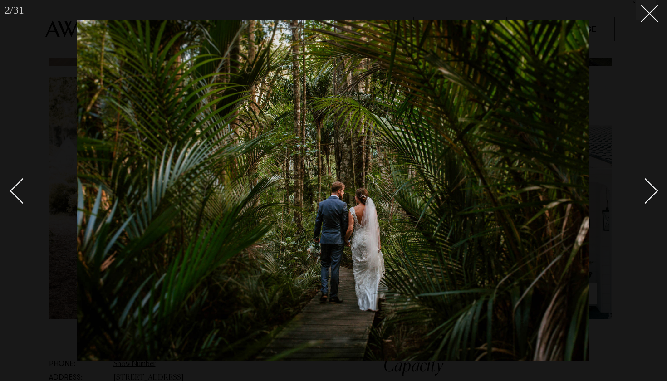
click at [655, 191] on div "Next slide" at bounding box center [645, 191] width 26 height 26
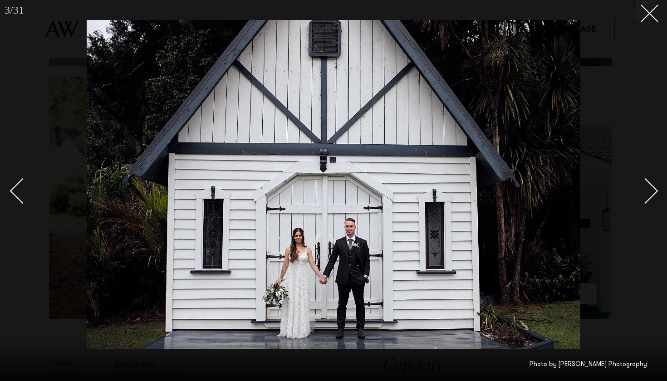
click at [655, 191] on div "Next slide" at bounding box center [645, 191] width 26 height 26
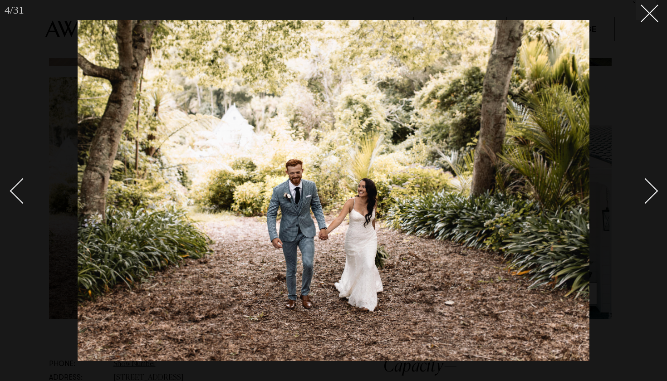
click at [655, 191] on div "Next slide" at bounding box center [645, 191] width 26 height 26
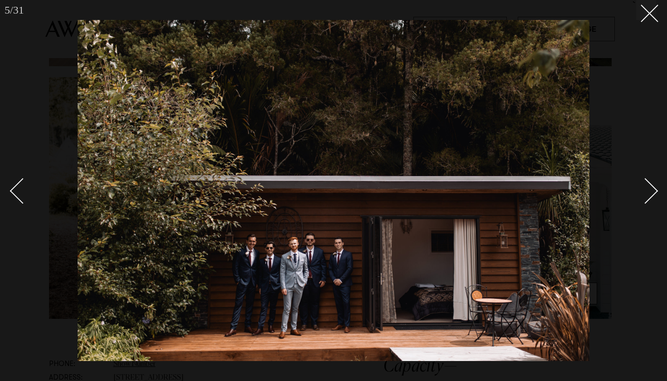
click at [655, 191] on div "Next slide" at bounding box center [645, 191] width 26 height 26
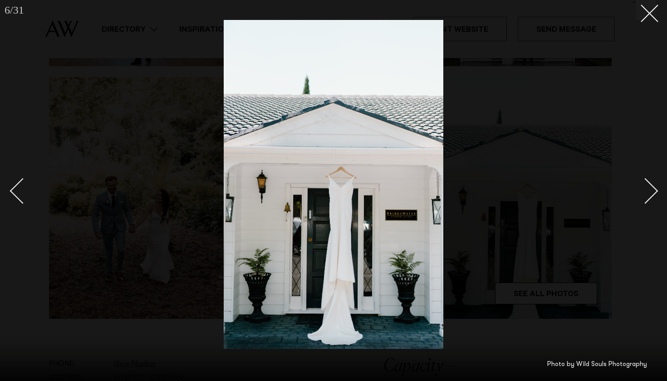
click at [655, 191] on div "Next slide" at bounding box center [645, 191] width 26 height 26
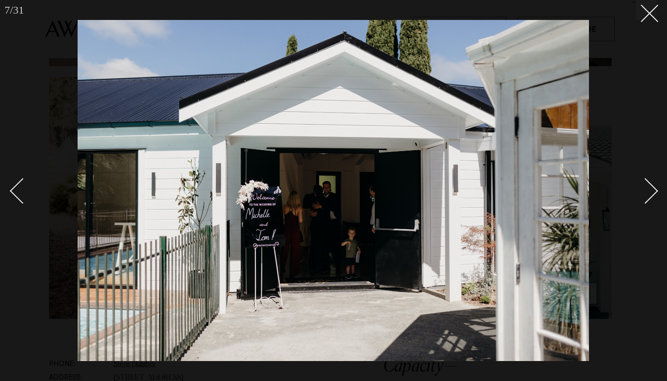
click at [655, 191] on div "Next slide" at bounding box center [645, 191] width 26 height 26
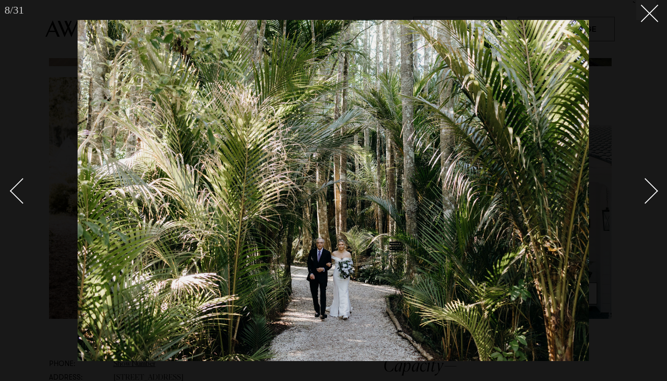
click at [655, 191] on div "Next slide" at bounding box center [645, 191] width 26 height 26
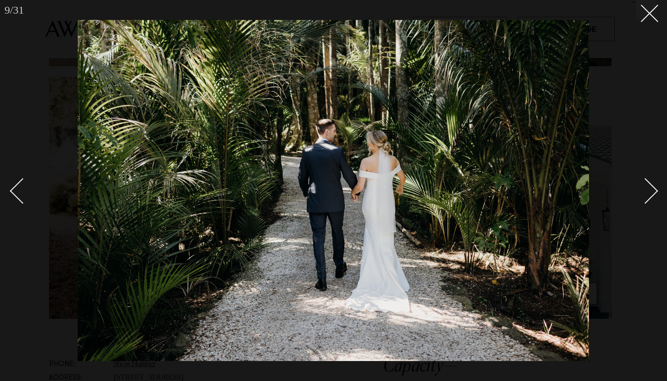
click at [655, 190] on div "Next slide" at bounding box center [645, 191] width 26 height 26
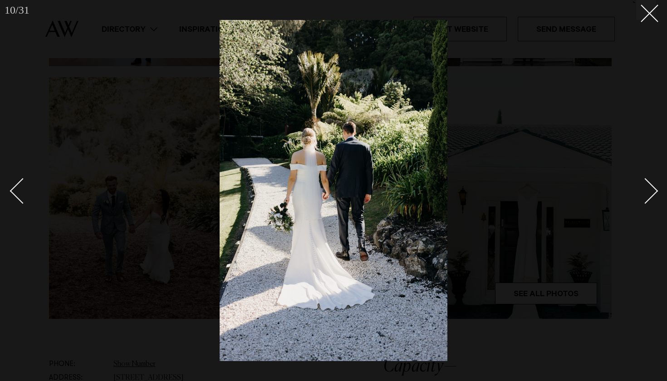
click at [655, 190] on div "Next slide" at bounding box center [645, 191] width 26 height 26
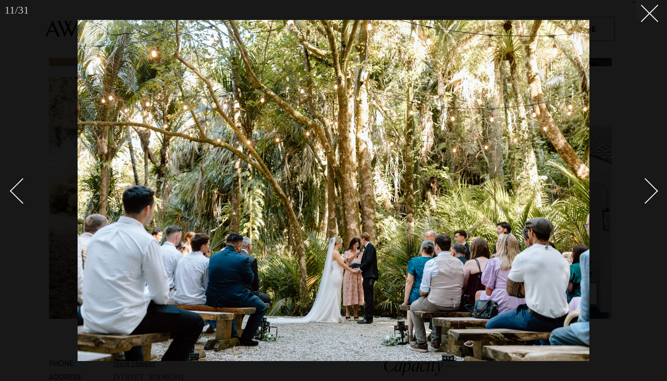
click at [655, 190] on div "Next slide" at bounding box center [645, 191] width 26 height 26
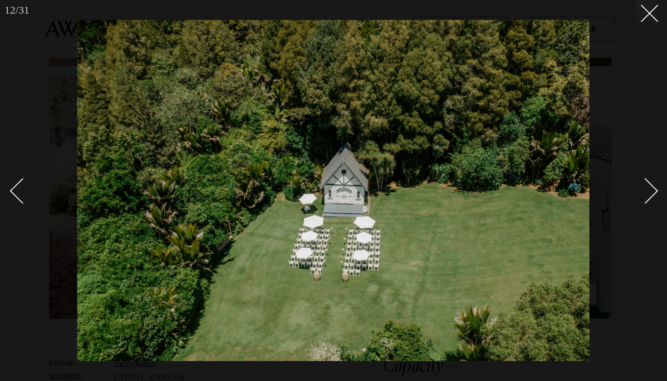
click at [658, 189] on div at bounding box center [333, 190] width 667 height 381
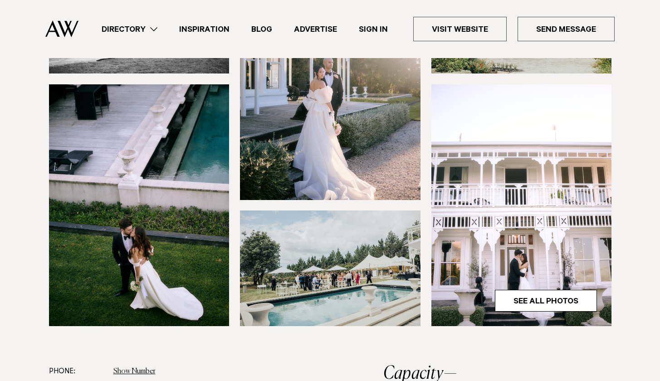
scroll to position [205, 0]
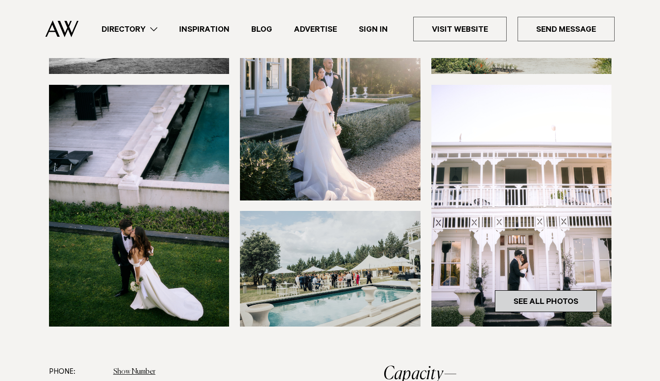
click at [529, 308] on link "See All Photos" at bounding box center [546, 301] width 102 height 22
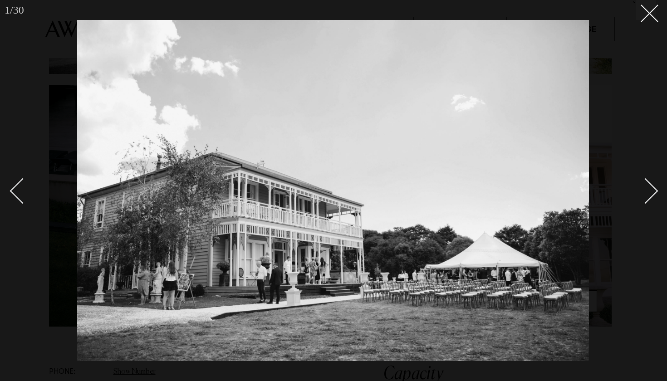
click at [653, 186] on link at bounding box center [640, 190] width 32 height 45
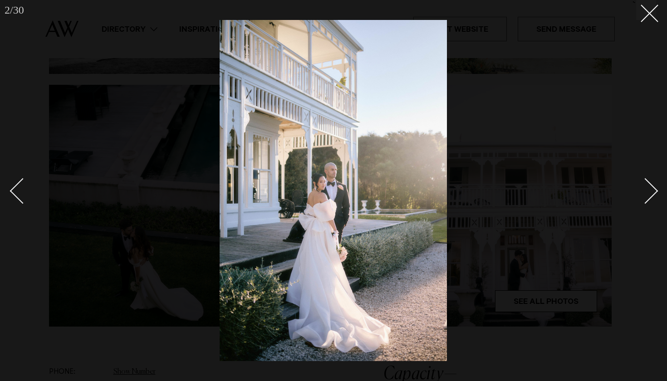
click at [653, 186] on link at bounding box center [640, 190] width 32 height 45
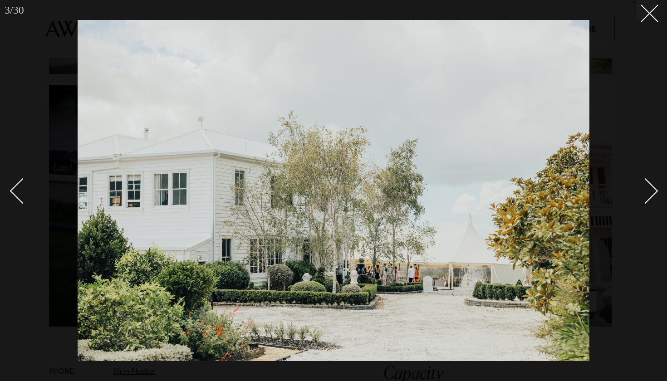
click at [653, 186] on link at bounding box center [640, 190] width 32 height 45
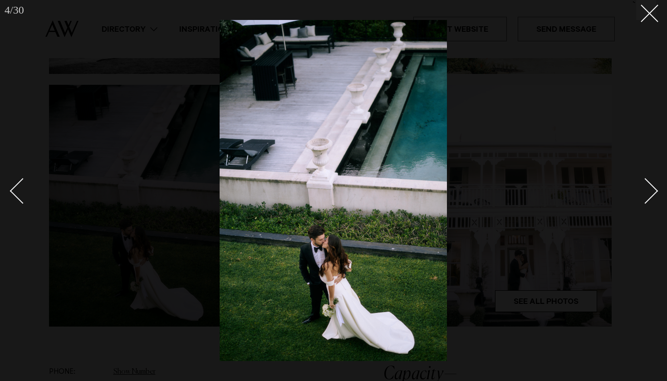
click at [653, 186] on link at bounding box center [640, 190] width 32 height 45
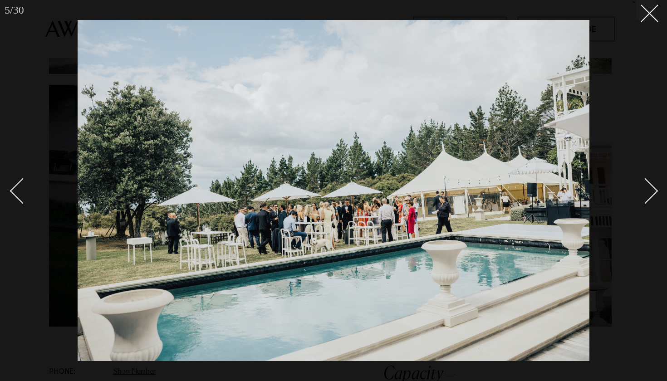
click at [653, 186] on link at bounding box center [640, 190] width 32 height 45
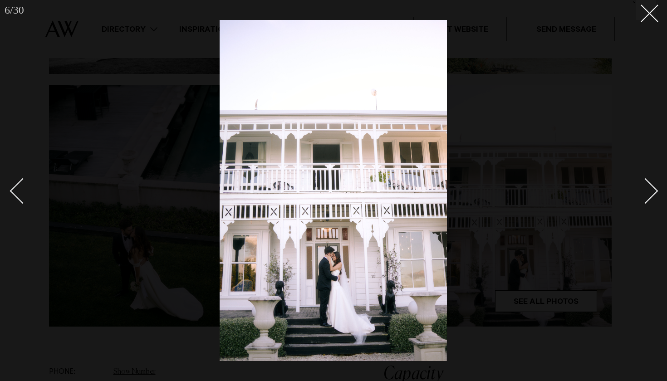
click at [653, 186] on link at bounding box center [640, 190] width 32 height 45
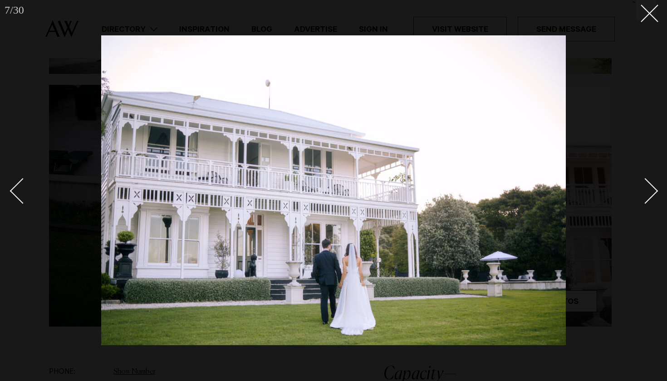
click at [653, 186] on div "Next slide" at bounding box center [645, 191] width 26 height 26
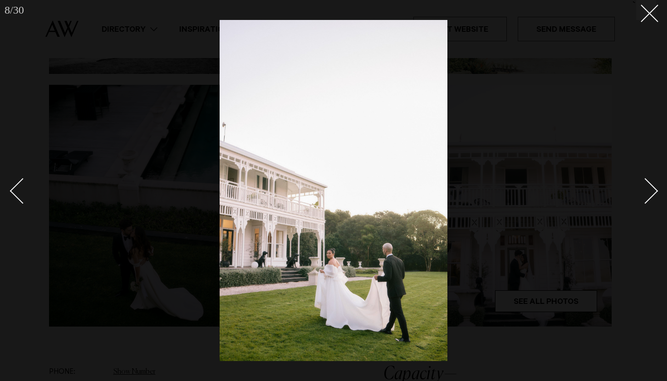
click at [653, 186] on div "Next slide" at bounding box center [645, 191] width 26 height 26
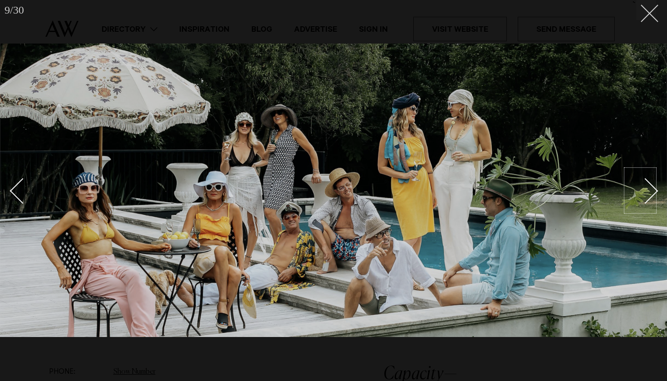
click at [647, 12] on icon at bounding box center [645, 10] width 11 height 11
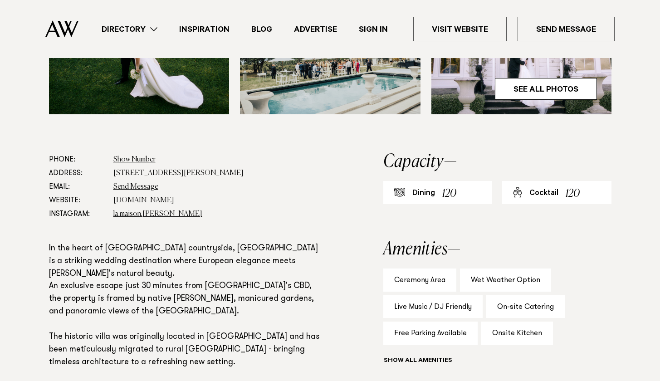
scroll to position [418, 0]
click at [513, 0] on div "Directory Hair & Makeup Flowers Venues Cakes & Sweets" at bounding box center [350, 29] width 529 height 58
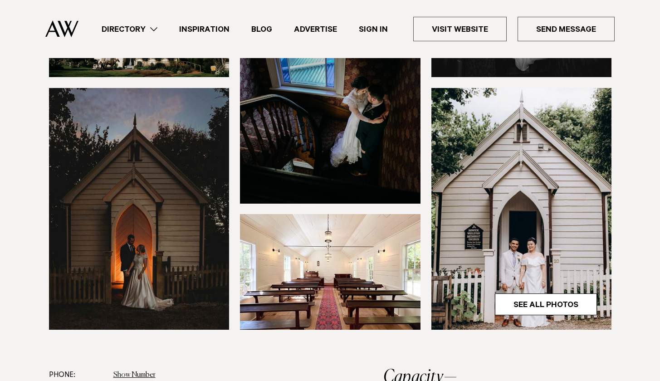
scroll to position [202, 0]
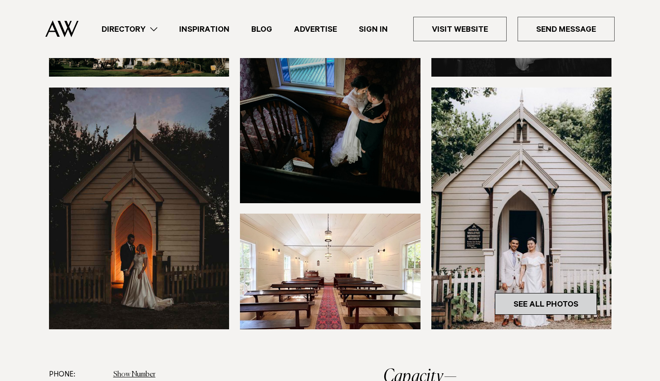
click at [555, 302] on link "See All Photos" at bounding box center [546, 304] width 102 height 22
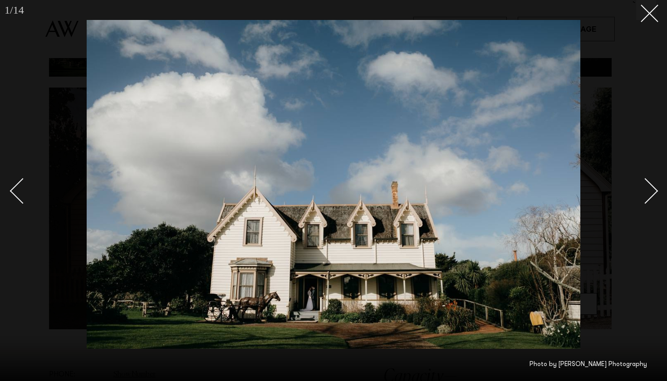
click at [655, 191] on div "Next slide" at bounding box center [645, 191] width 26 height 26
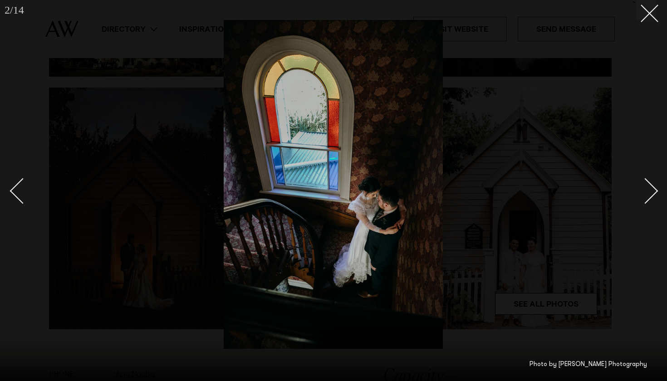
click at [655, 191] on div "Next slide" at bounding box center [645, 191] width 26 height 26
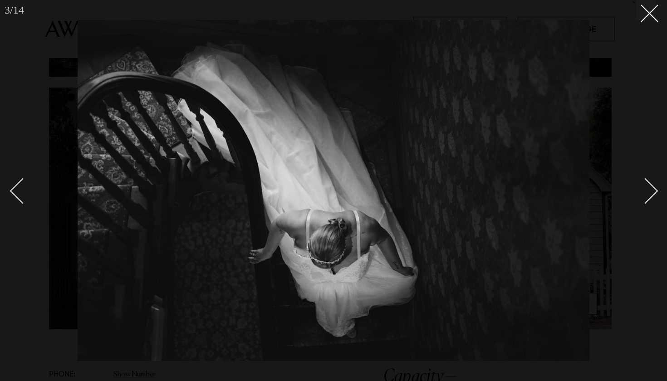
click at [655, 191] on div "Next slide" at bounding box center [645, 191] width 26 height 26
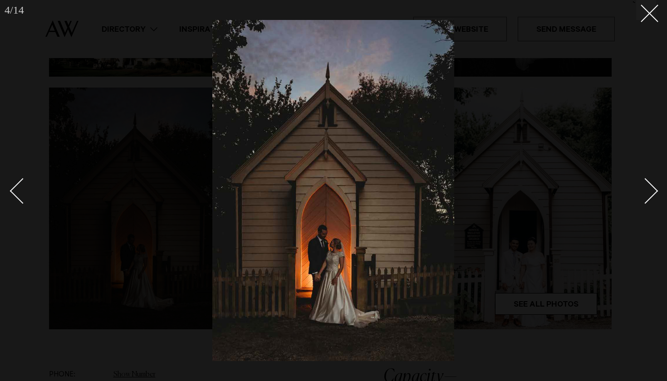
click at [655, 191] on div "Next slide" at bounding box center [645, 191] width 26 height 26
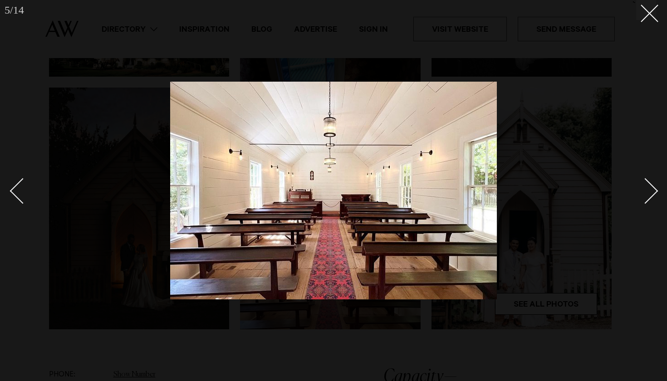
click at [655, 191] on div "Next slide" at bounding box center [645, 191] width 26 height 26
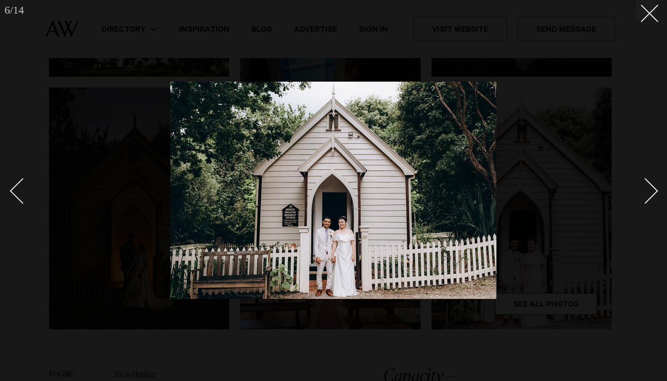
click at [655, 191] on div "Next slide" at bounding box center [645, 191] width 26 height 26
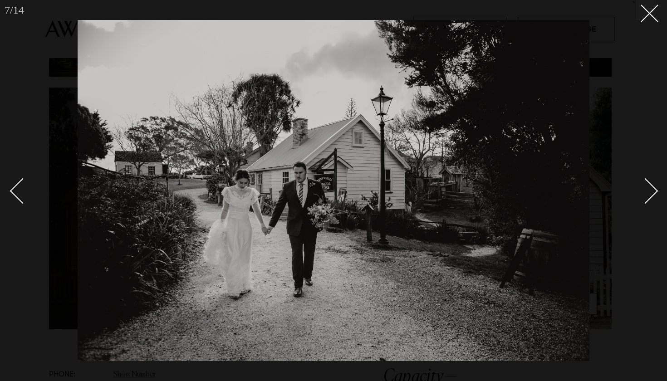
click at [655, 191] on div "Next slide" at bounding box center [645, 191] width 26 height 26
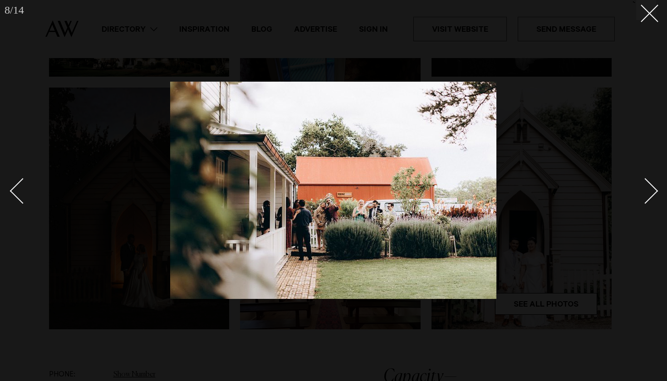
click at [655, 191] on div "Next slide" at bounding box center [645, 191] width 26 height 26
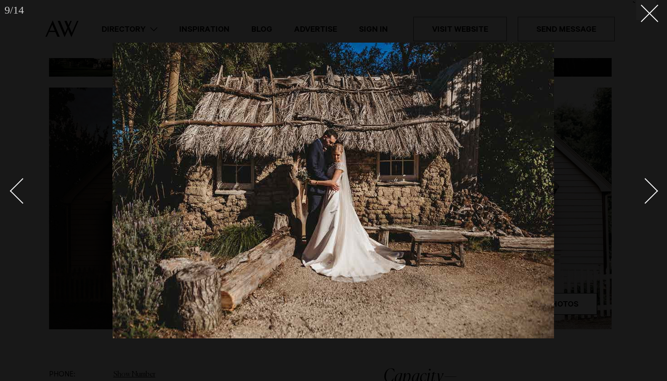
click at [655, 191] on div "Next slide" at bounding box center [645, 191] width 26 height 26
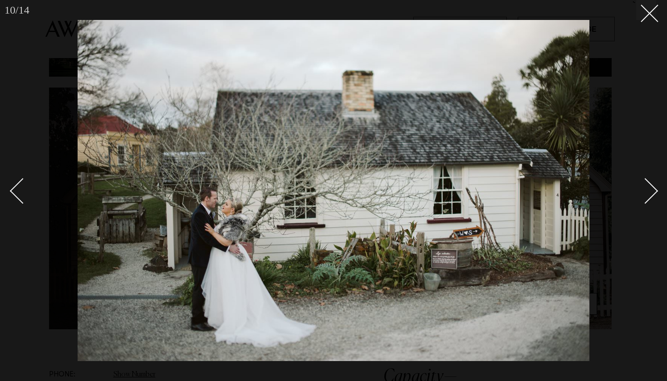
click at [656, 191] on div "Next slide" at bounding box center [645, 191] width 26 height 26
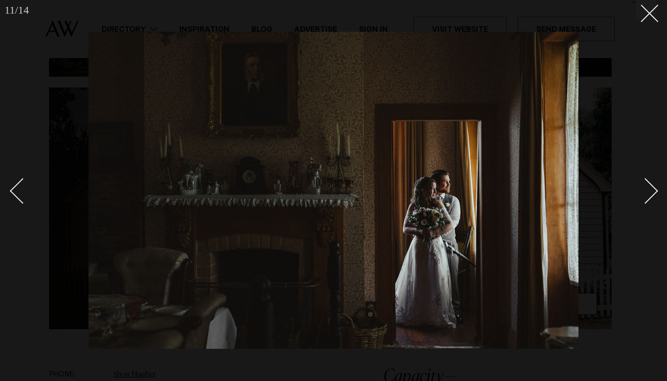
click at [656, 191] on div "Next slide" at bounding box center [645, 191] width 26 height 26
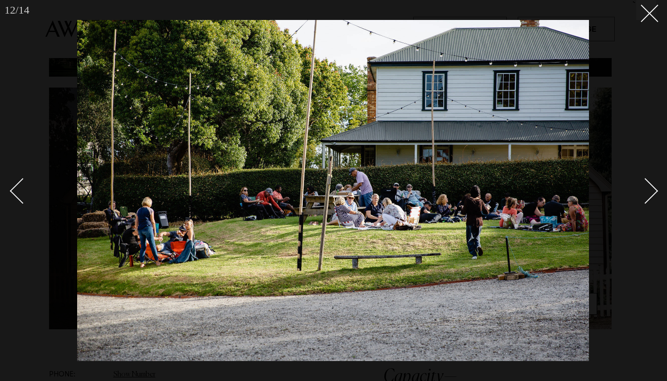
click at [656, 192] on div "Next slide" at bounding box center [645, 191] width 26 height 26
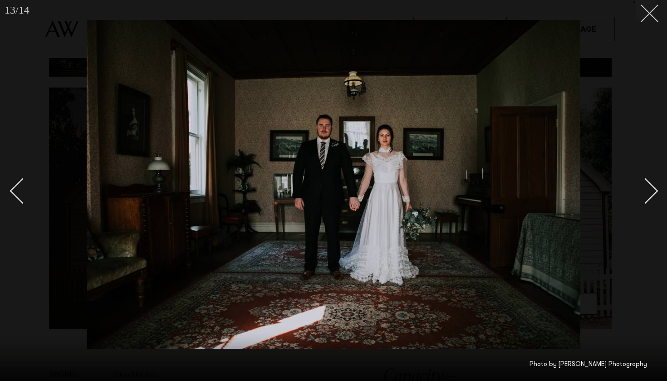
click at [653, 10] on line at bounding box center [649, 13] width 17 height 17
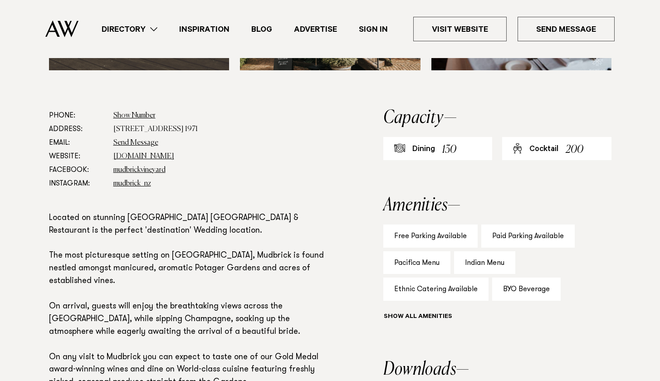
scroll to position [508, 0]
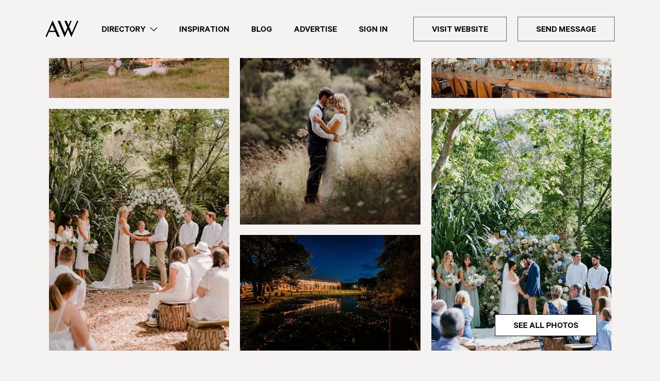
scroll to position [184, 0]
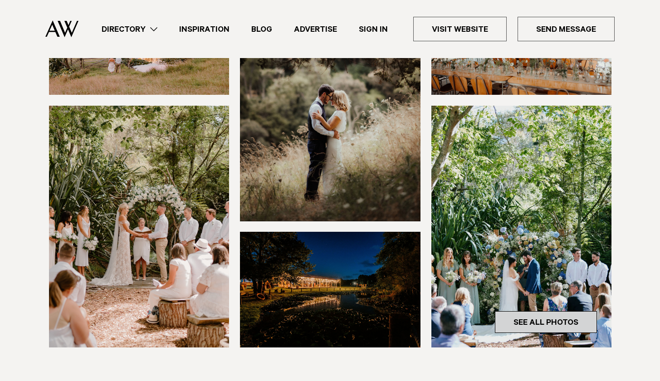
click at [523, 323] on link "See All Photos" at bounding box center [546, 322] width 102 height 22
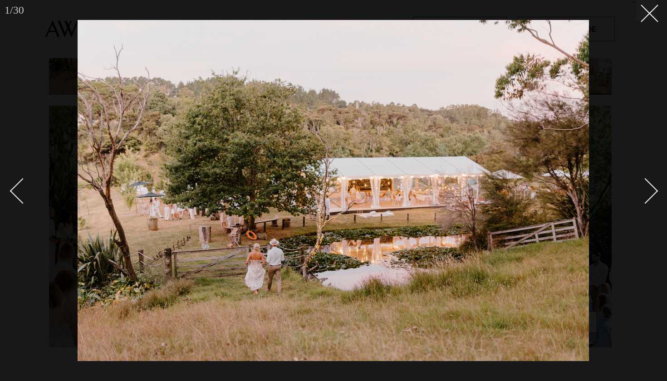
click at [656, 190] on div "Next slide" at bounding box center [645, 191] width 26 height 26
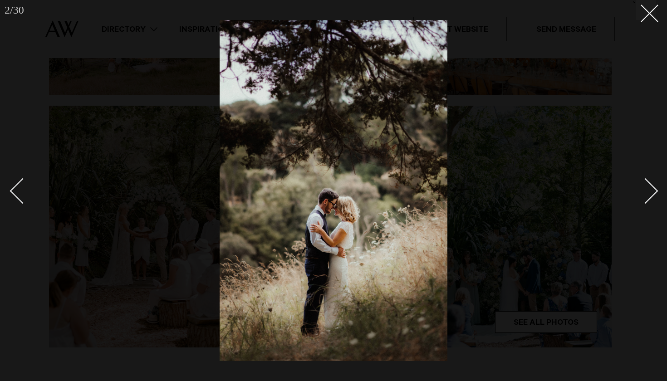
click at [656, 190] on div "Next slide" at bounding box center [645, 191] width 26 height 26
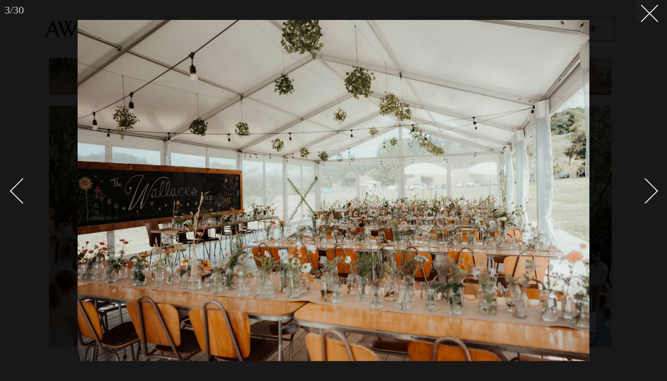
click at [656, 190] on div "Next slide" at bounding box center [645, 191] width 26 height 26
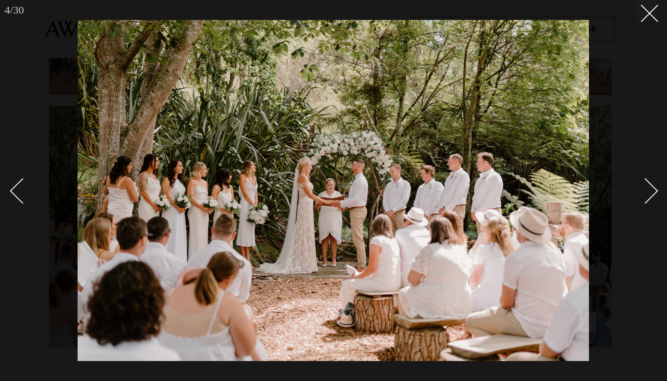
click at [656, 190] on div "Next slide" at bounding box center [645, 191] width 26 height 26
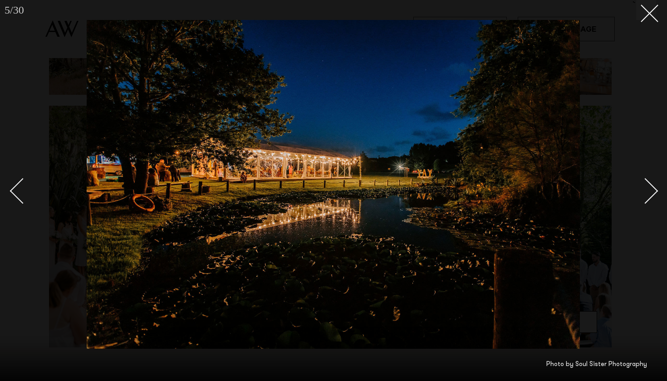
click at [656, 190] on div "Next slide" at bounding box center [645, 191] width 26 height 26
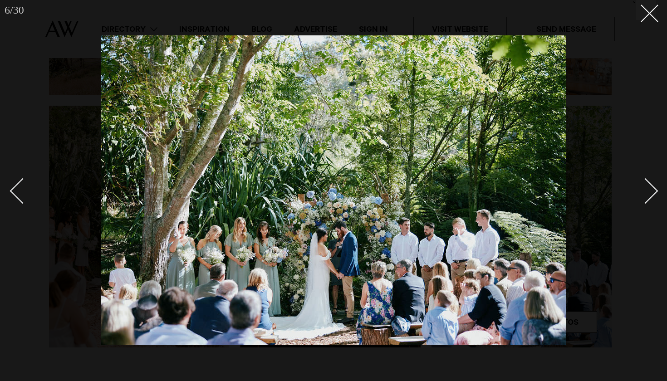
click at [656, 190] on div "Next slide" at bounding box center [645, 191] width 26 height 26
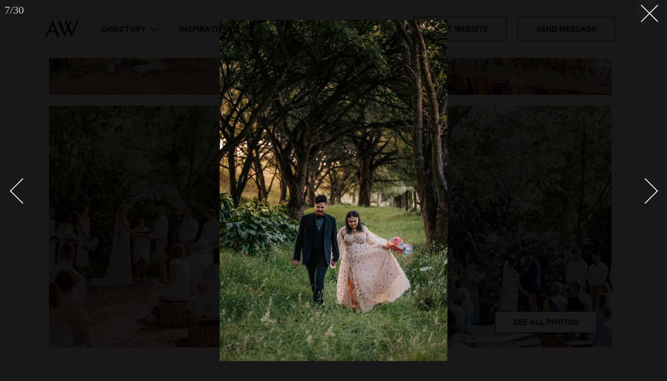
click at [656, 190] on div "Next slide" at bounding box center [645, 191] width 26 height 26
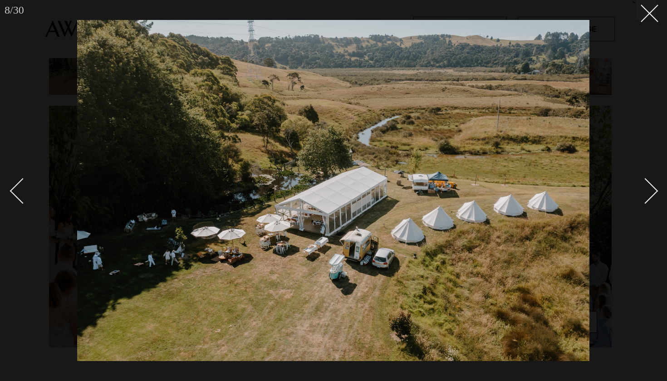
click at [656, 191] on div "Next slide" at bounding box center [645, 191] width 26 height 26
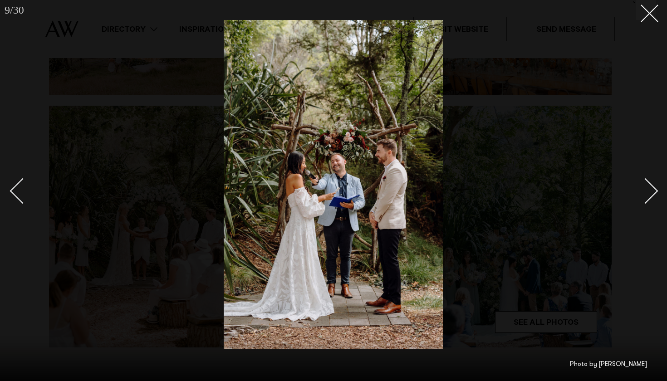
click at [656, 191] on div "Next slide" at bounding box center [645, 191] width 26 height 26
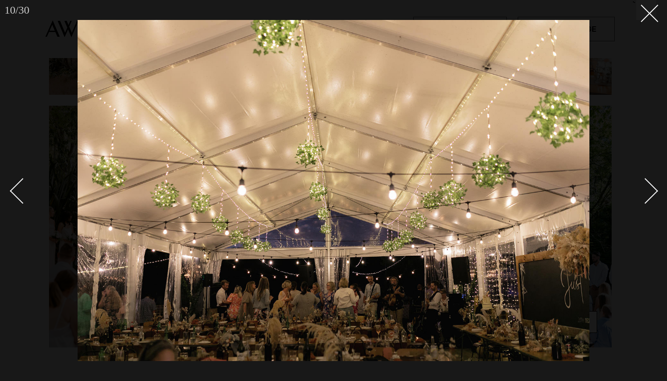
click at [656, 191] on div "Next slide" at bounding box center [645, 191] width 26 height 26
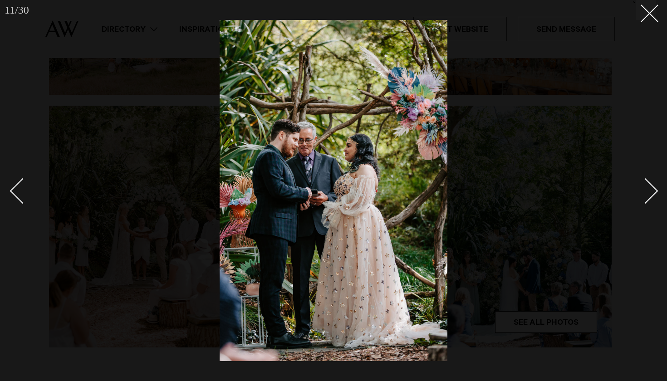
click at [656, 191] on div "Next slide" at bounding box center [645, 191] width 26 height 26
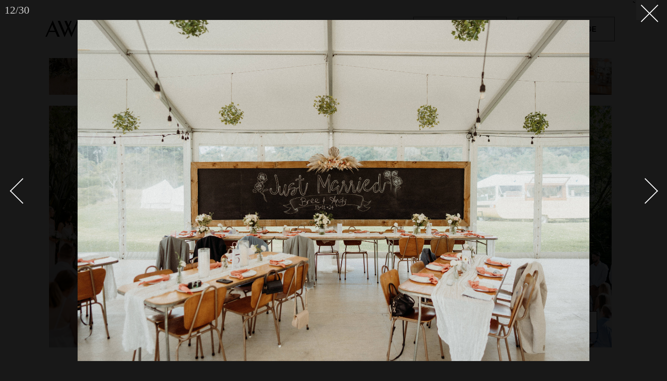
click at [656, 189] on div "Next slide" at bounding box center [645, 191] width 26 height 26
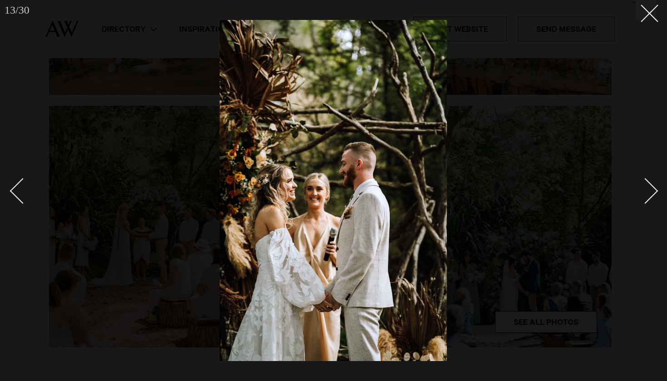
click at [656, 189] on div "Next slide" at bounding box center [645, 191] width 26 height 26
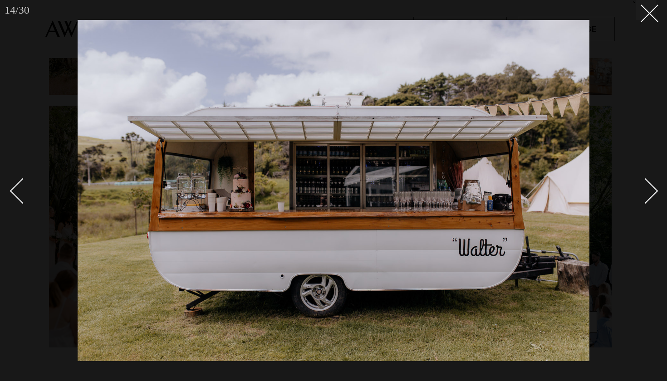
click at [656, 189] on div "Next slide" at bounding box center [645, 191] width 26 height 26
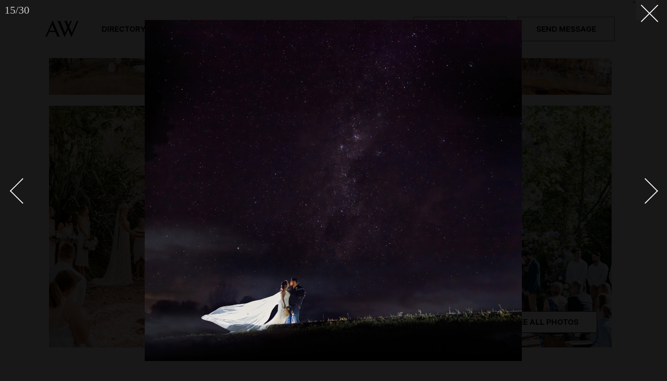
click at [656, 189] on div "Next slide" at bounding box center [645, 191] width 26 height 26
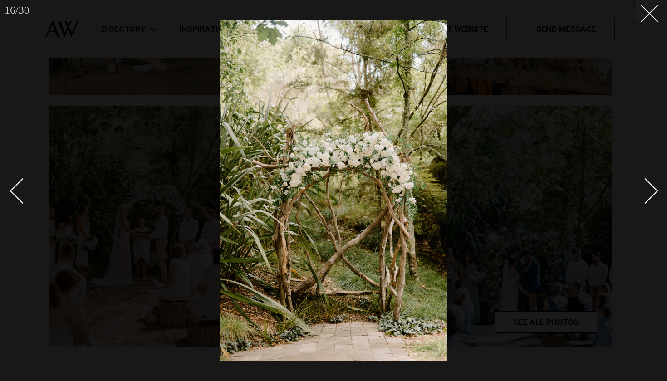
click at [656, 189] on div "Next slide" at bounding box center [645, 191] width 26 height 26
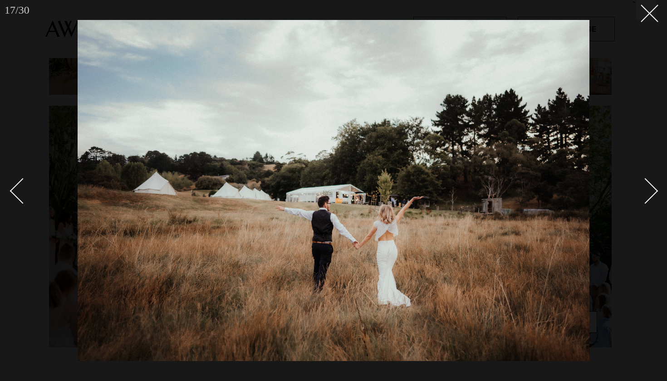
click at [658, 9] on div at bounding box center [333, 190] width 667 height 381
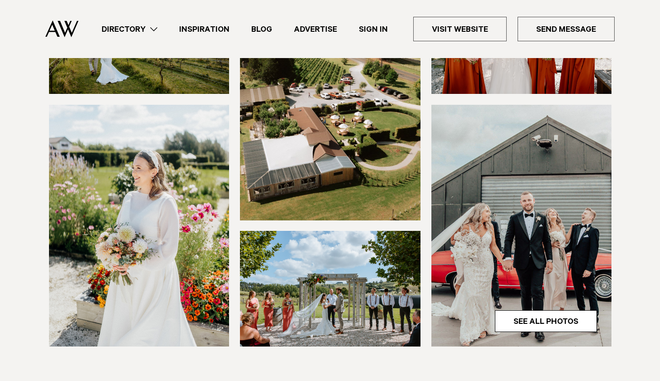
scroll to position [193, 0]
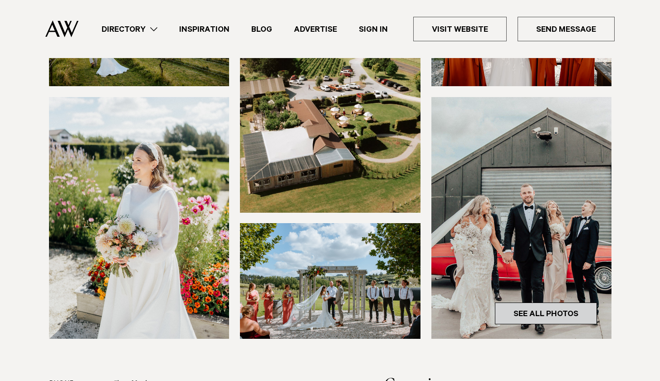
click at [519, 316] on link "See All Photos" at bounding box center [546, 314] width 102 height 22
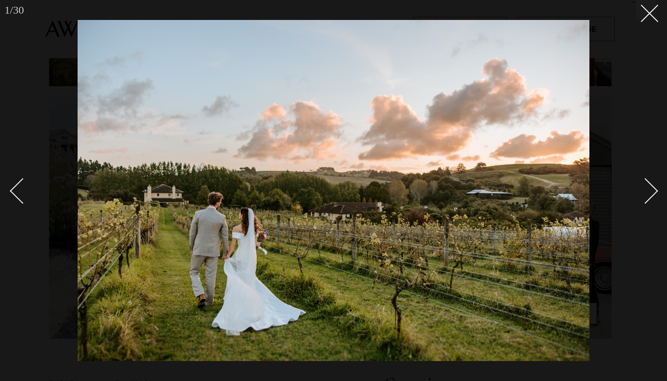
click at [654, 190] on div "Next slide" at bounding box center [645, 191] width 26 height 26
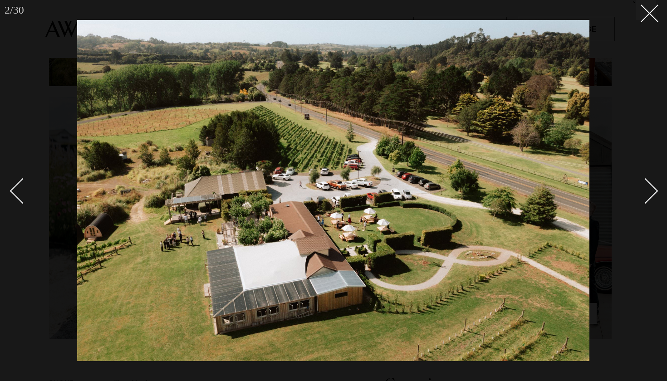
click at [654, 190] on div "Next slide" at bounding box center [645, 191] width 26 height 26
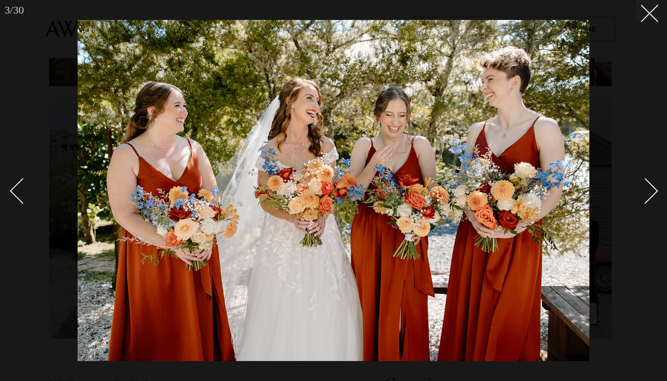
click at [654, 190] on div "Next slide" at bounding box center [645, 191] width 26 height 26
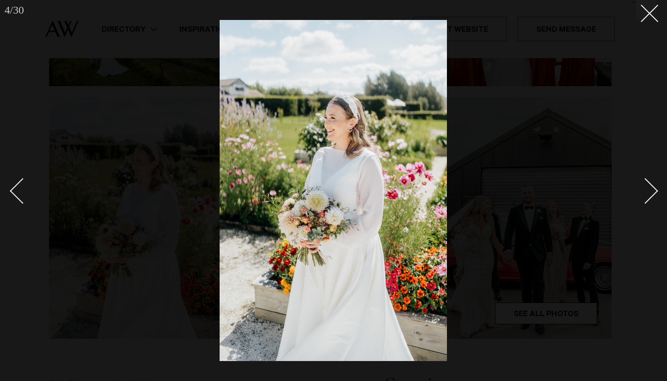
click at [654, 190] on div "Next slide" at bounding box center [645, 191] width 26 height 26
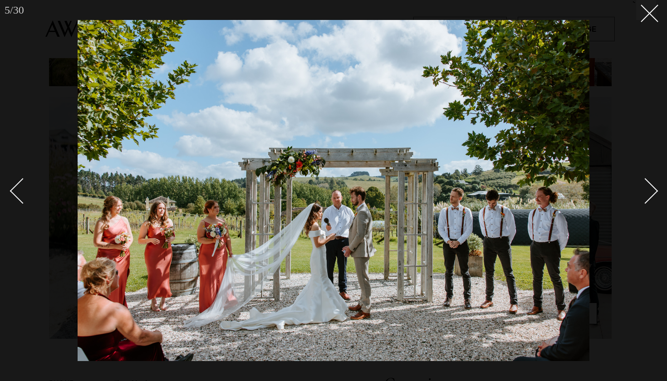
click at [654, 190] on div "Next slide" at bounding box center [645, 191] width 26 height 26
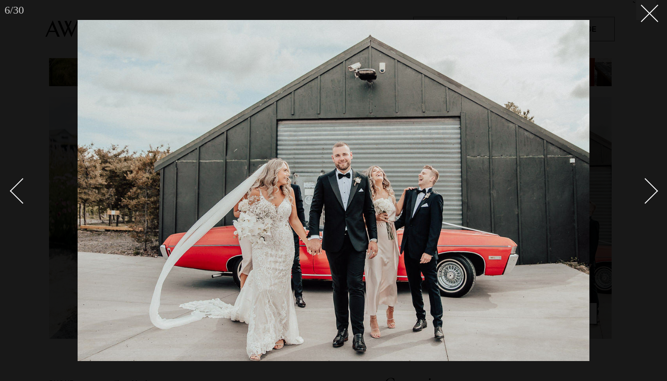
click at [654, 190] on div "Next slide" at bounding box center [645, 191] width 26 height 26
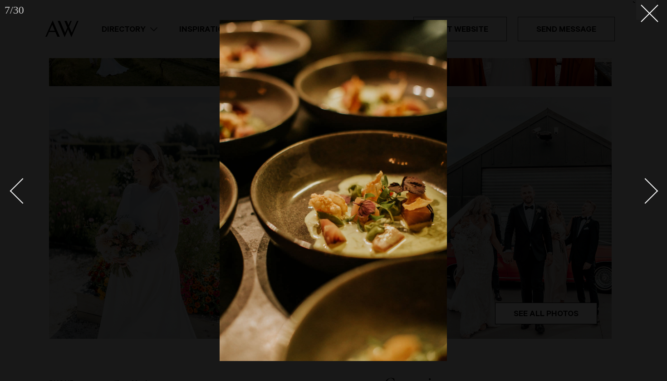
click at [654, 190] on div "Next slide" at bounding box center [645, 191] width 26 height 26
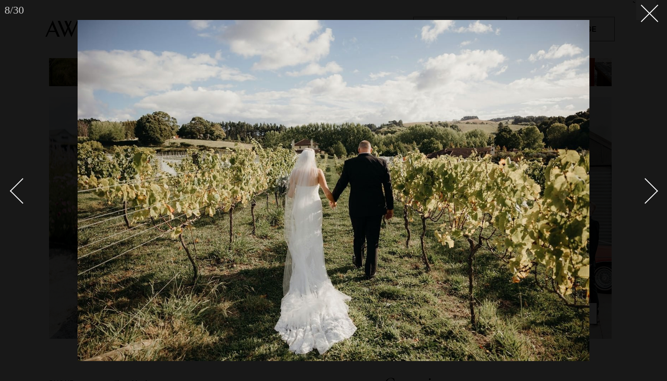
click at [654, 190] on div "Next slide" at bounding box center [645, 191] width 26 height 26
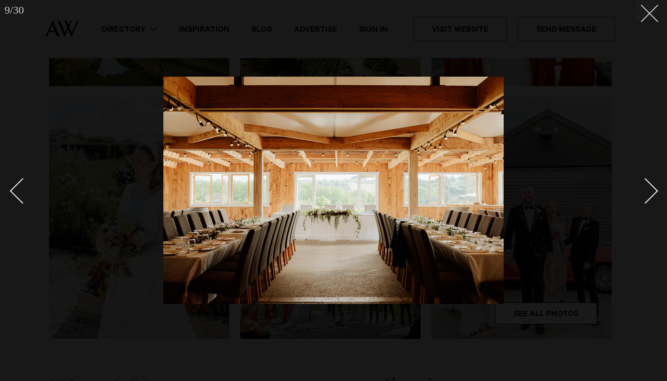
click at [647, 11] on line at bounding box center [649, 13] width 17 height 17
